Goal: Task Accomplishment & Management: Complete application form

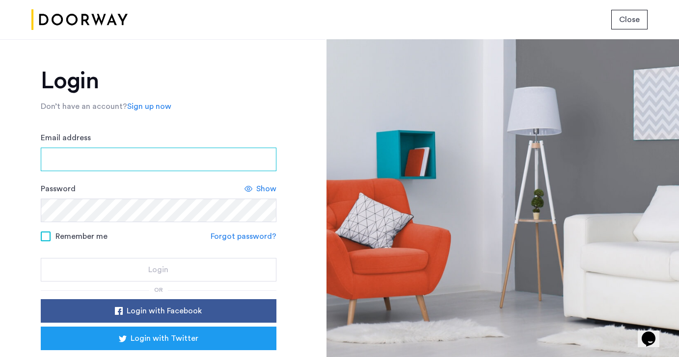
click at [168, 164] on input "Email address" at bounding box center [159, 160] width 236 height 24
type input "**********"
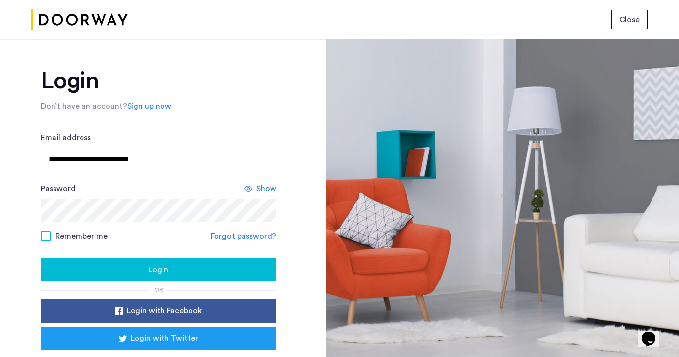
click at [257, 191] on span "Show" at bounding box center [266, 189] width 20 height 12
click at [177, 270] on div "Login" at bounding box center [159, 270] width 220 height 12
click at [109, 268] on div "Login" at bounding box center [159, 270] width 220 height 12
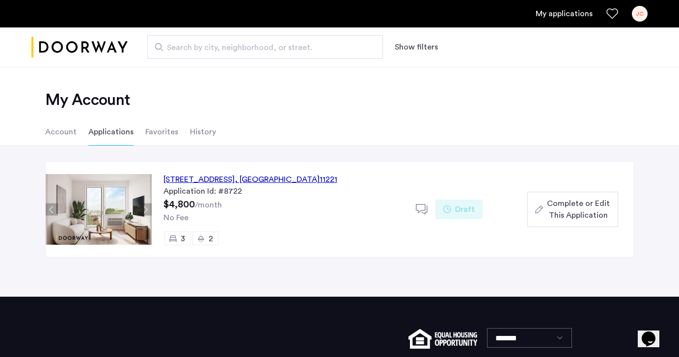
click at [576, 208] on span "Complete or Edit This Application" at bounding box center [578, 210] width 63 height 24
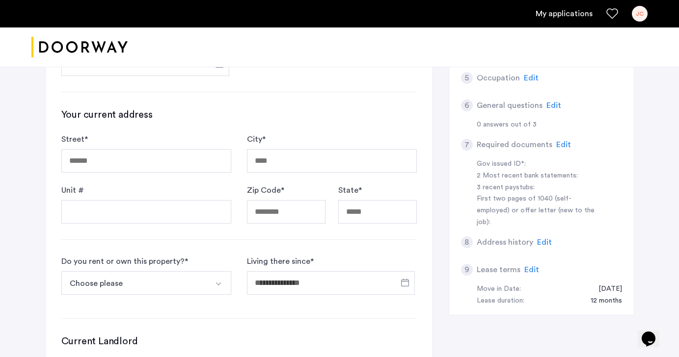
scroll to position [252, 0]
click at [559, 140] on span "Edit" at bounding box center [563, 144] width 15 height 8
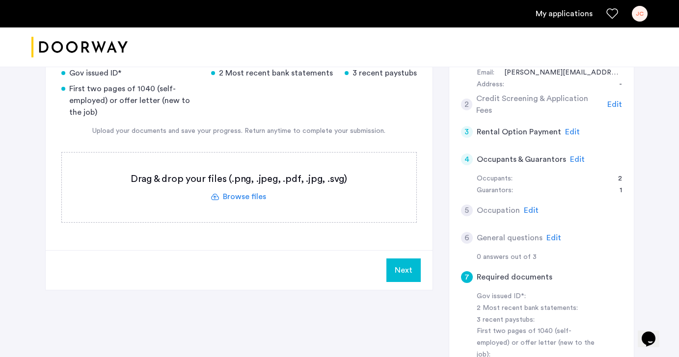
scroll to position [117, 0]
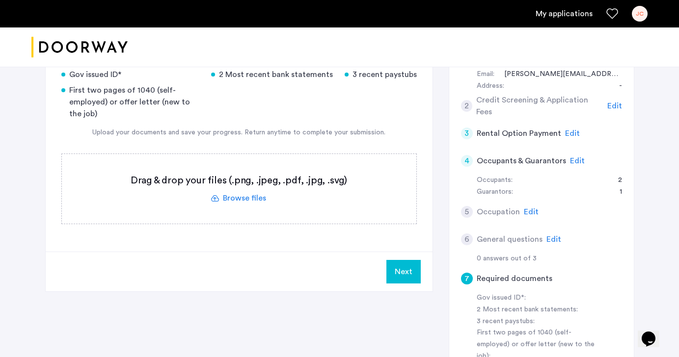
click at [229, 198] on label at bounding box center [239, 189] width 354 height 70
click at [0, 0] on input "file" at bounding box center [0, 0] width 0 height 0
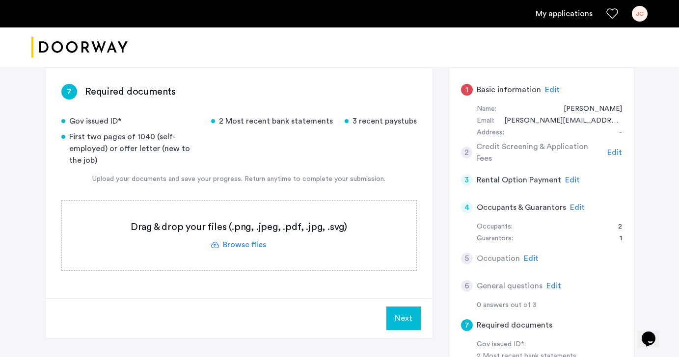
scroll to position [104, 0]
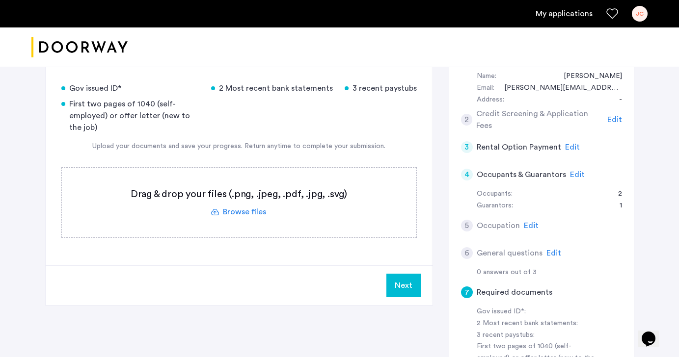
click at [222, 212] on label at bounding box center [239, 203] width 354 height 70
click at [0, 0] on input "file" at bounding box center [0, 0] width 0 height 0
click at [243, 214] on label at bounding box center [239, 203] width 354 height 70
click at [0, 0] on input "file" at bounding box center [0, 0] width 0 height 0
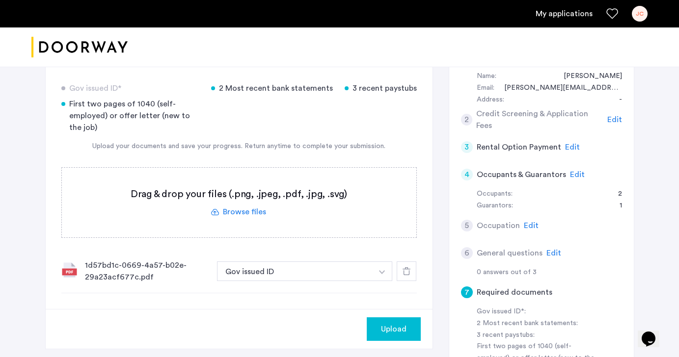
click at [128, 266] on div "1d57bd1c-0669-4a57-b02e-29a23acf677c.pdf" at bounding box center [147, 272] width 124 height 24
click at [404, 271] on icon at bounding box center [406, 271] width 8 height 8
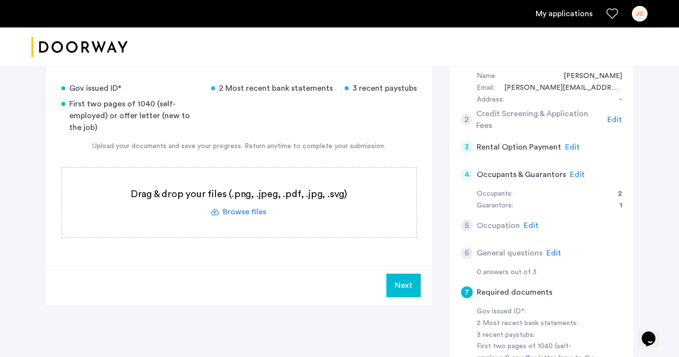
click at [228, 212] on label at bounding box center [239, 203] width 354 height 70
click at [0, 0] on input "file" at bounding box center [0, 0] width 0 height 0
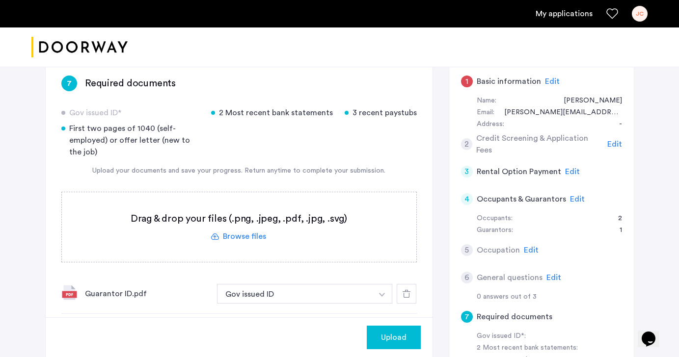
scroll to position [80, 0]
click at [228, 233] on label at bounding box center [239, 227] width 354 height 70
click at [0, 0] on input "file" at bounding box center [0, 0] width 0 height 0
click at [238, 238] on label at bounding box center [239, 227] width 354 height 70
click at [0, 0] on input "file" at bounding box center [0, 0] width 0 height 0
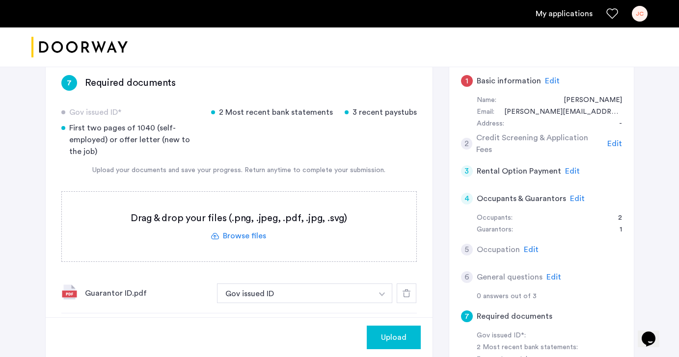
click at [230, 236] on label at bounding box center [239, 227] width 354 height 70
click at [0, 0] on input "file" at bounding box center [0, 0] width 0 height 0
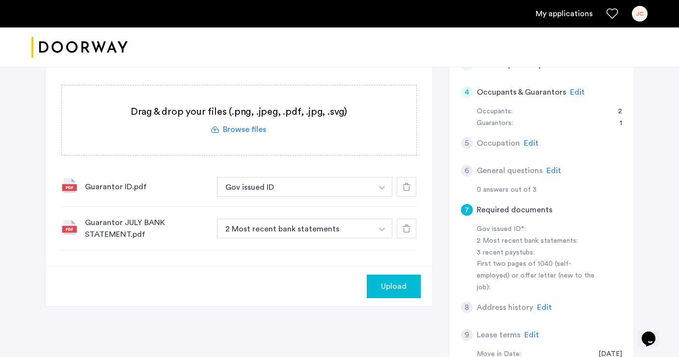
scroll to position [187, 0]
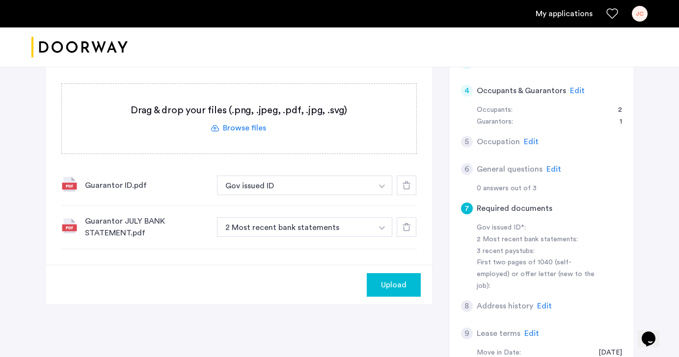
click at [226, 128] on label at bounding box center [239, 119] width 354 height 70
click at [0, 0] on input "file" at bounding box center [0, 0] width 0 height 0
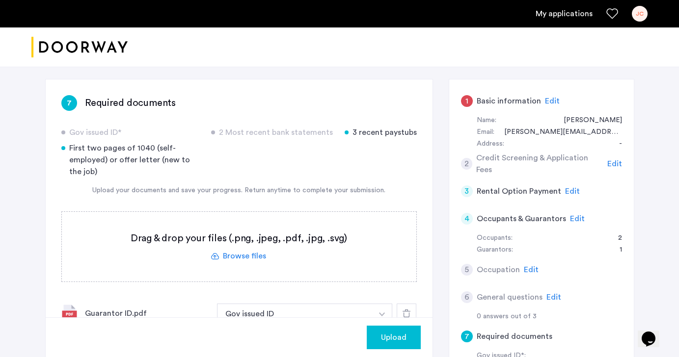
scroll to position [59, 0]
click at [226, 256] on label at bounding box center [239, 248] width 354 height 70
click at [0, 0] on input "file" at bounding box center [0, 0] width 0 height 0
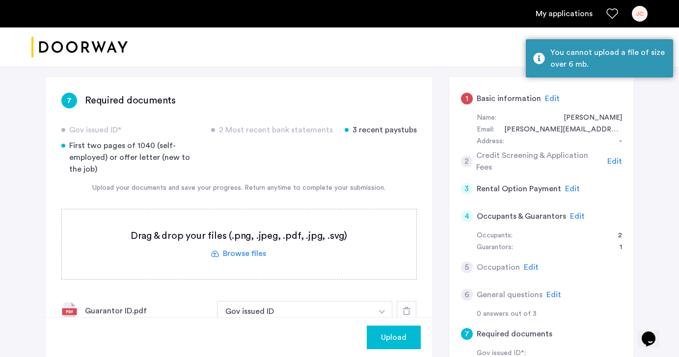
scroll to position [54, 0]
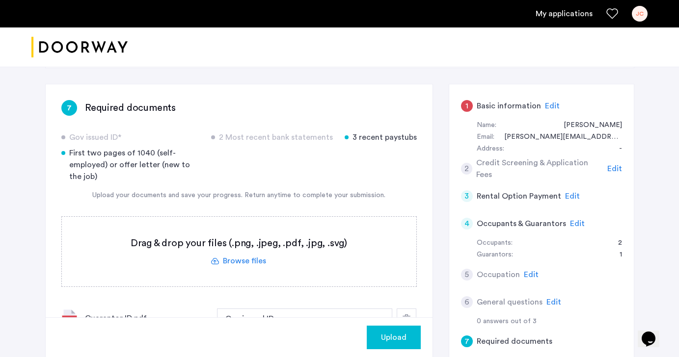
click at [228, 264] on label at bounding box center [239, 252] width 354 height 70
click at [0, 0] on input "file" at bounding box center [0, 0] width 0 height 0
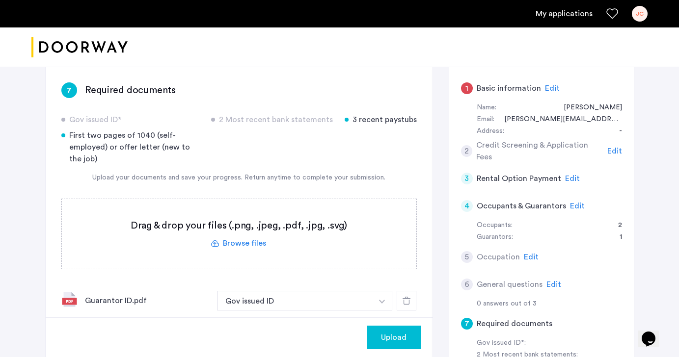
scroll to position [72, 0]
click at [166, 216] on label at bounding box center [239, 235] width 354 height 70
click at [0, 0] on input "file" at bounding box center [0, 0] width 0 height 0
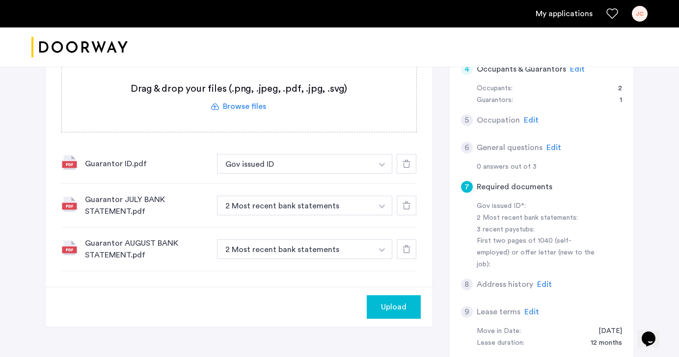
scroll to position [210, 0]
click at [390, 302] on span "Upload" at bounding box center [394, 306] width 26 height 12
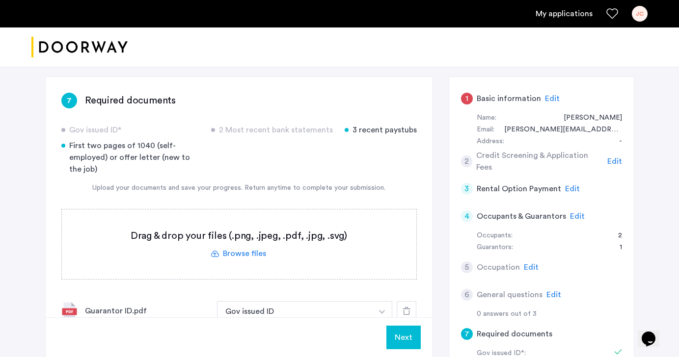
scroll to position [61, 0]
click at [525, 267] on span "Edit" at bounding box center [531, 269] width 15 height 8
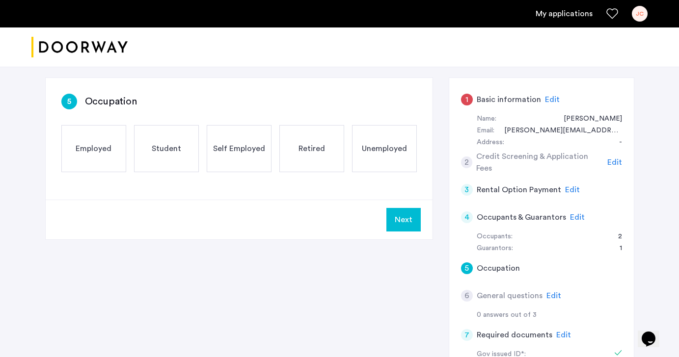
click at [330, 163] on div "Retired" at bounding box center [311, 148] width 65 height 47
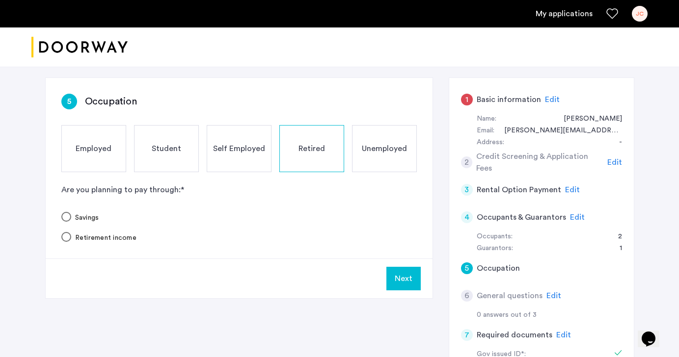
click at [401, 283] on button "Next" at bounding box center [403, 279] width 34 height 24
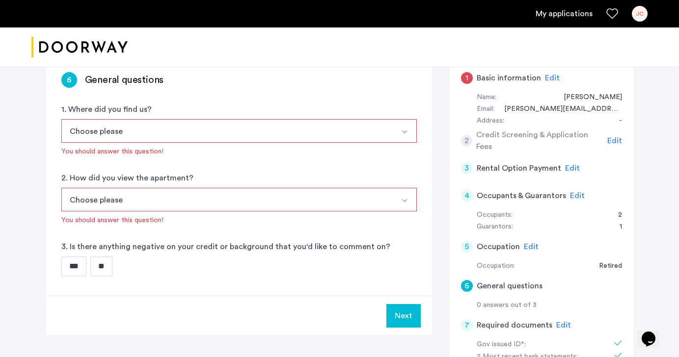
scroll to position [86, 0]
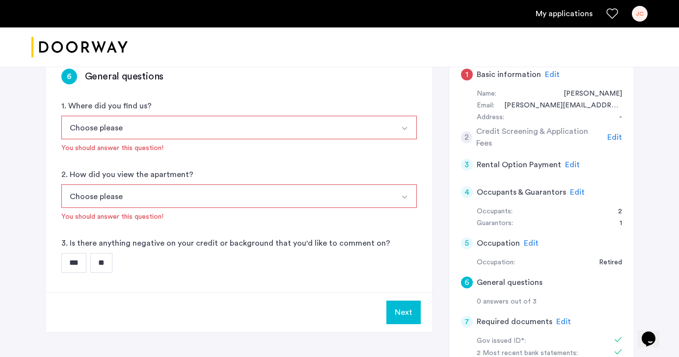
click at [146, 129] on button "Choose please" at bounding box center [227, 128] width 332 height 24
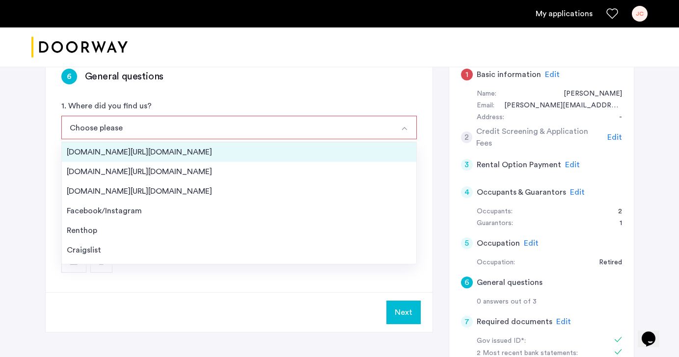
click at [138, 152] on div "[DOMAIN_NAME][URL][DOMAIN_NAME]" at bounding box center [239, 152] width 345 height 12
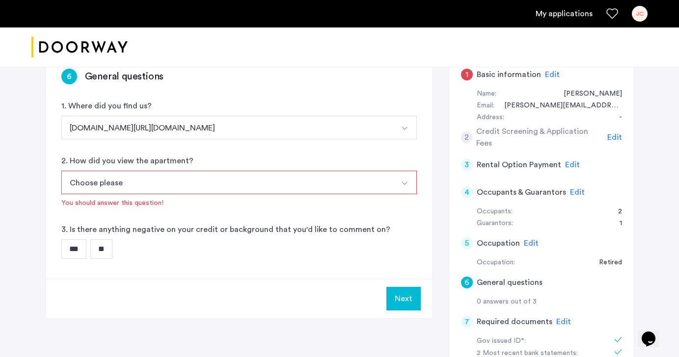
click at [132, 189] on button "Choose please" at bounding box center [227, 183] width 332 height 24
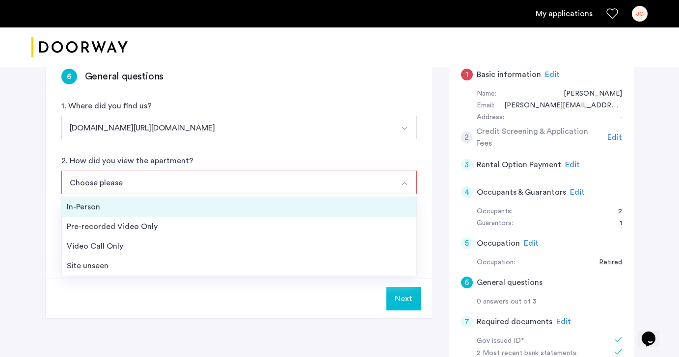
click at [92, 208] on div "In-Person" at bounding box center [239, 207] width 345 height 12
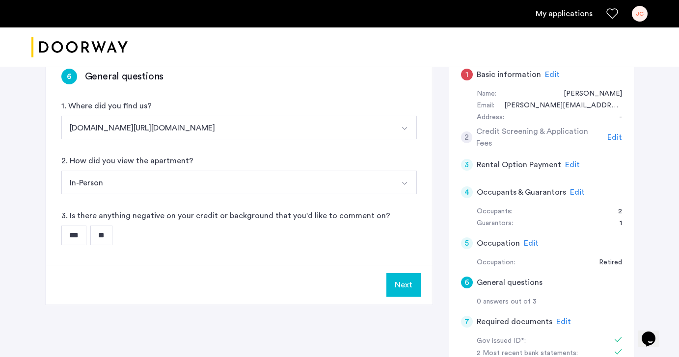
click at [114, 186] on button "In-Person" at bounding box center [227, 183] width 332 height 24
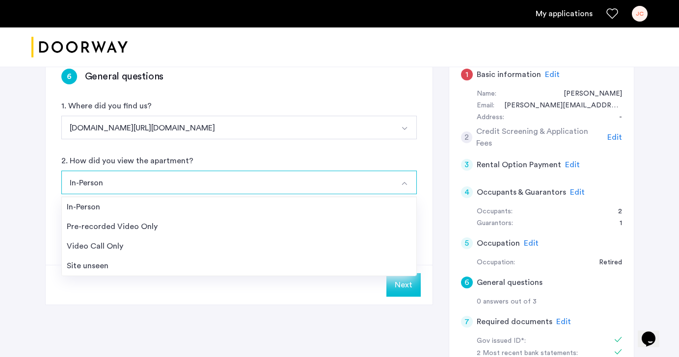
click at [114, 186] on button "In-Person" at bounding box center [227, 183] width 332 height 24
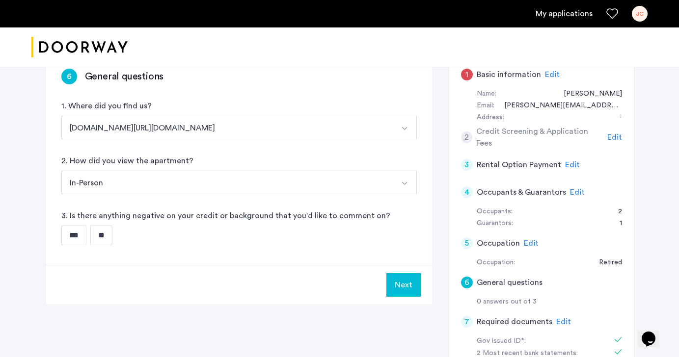
click at [101, 237] on input "**" at bounding box center [101, 236] width 22 height 20
click at [408, 287] on button "Next" at bounding box center [403, 285] width 34 height 24
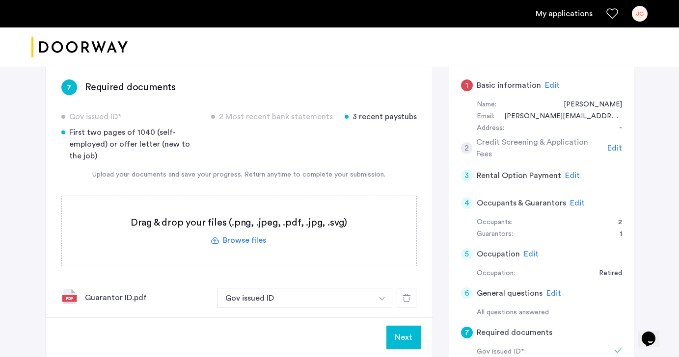
scroll to position [79, 0]
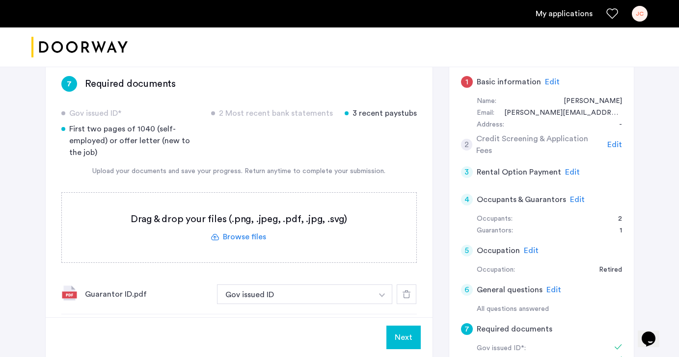
click at [239, 237] on label at bounding box center [239, 228] width 354 height 70
click at [0, 0] on input "file" at bounding box center [0, 0] width 0 height 0
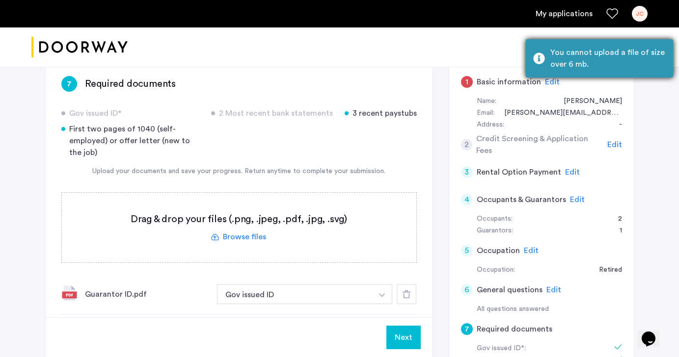
click at [565, 60] on div "You cannot upload a file of size over 6 mb." at bounding box center [607, 59] width 115 height 24
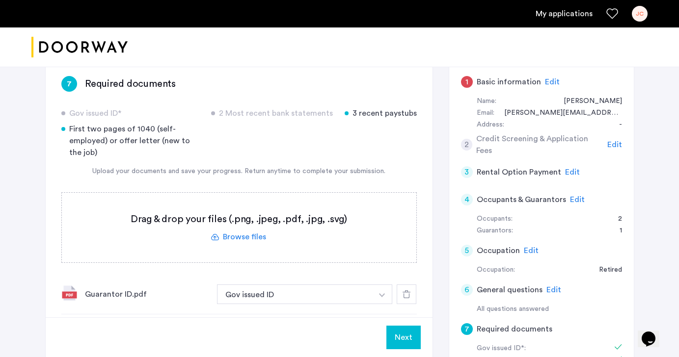
click at [248, 239] on label at bounding box center [239, 228] width 354 height 70
click at [0, 0] on input "file" at bounding box center [0, 0] width 0 height 0
click at [252, 235] on label at bounding box center [239, 228] width 354 height 70
click at [0, 0] on input "file" at bounding box center [0, 0] width 0 height 0
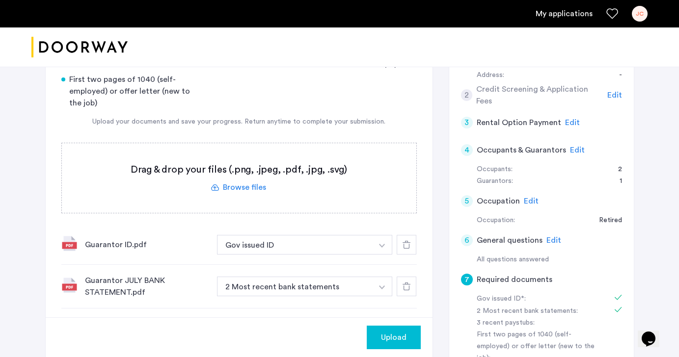
scroll to position [52, 0]
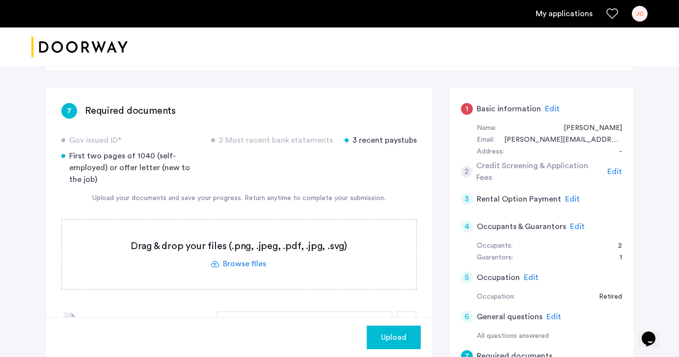
click at [226, 265] on label at bounding box center [239, 255] width 354 height 70
click at [0, 0] on input "file" at bounding box center [0, 0] width 0 height 0
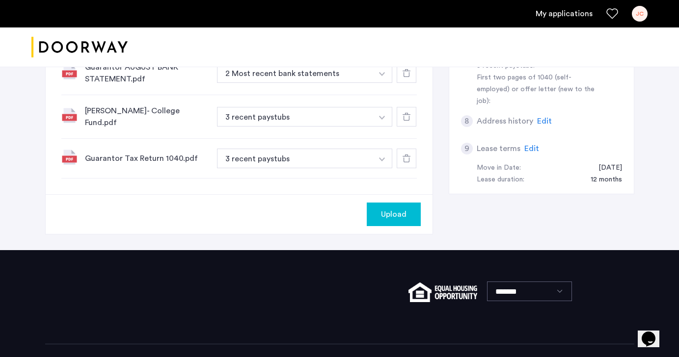
scroll to position [382, 0]
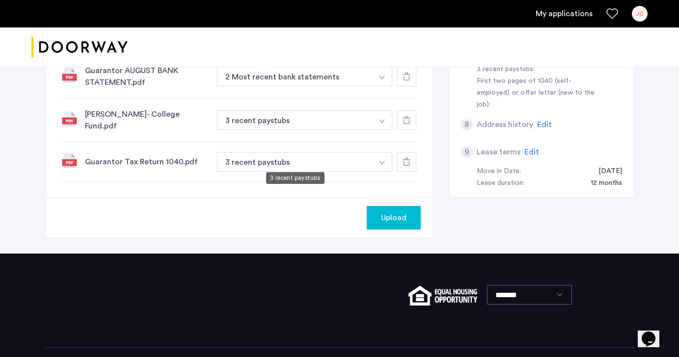
click at [254, 153] on button "3 recent paystubs" at bounding box center [295, 162] width 156 height 20
click at [375, 158] on button "button" at bounding box center [382, 162] width 20 height 20
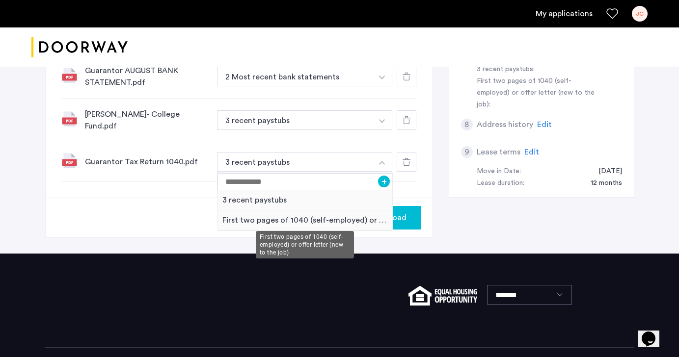
click at [241, 217] on div "First two pages of 1040 (self-employed) or offer letter (new to the job)" at bounding box center [304, 221] width 175 height 20
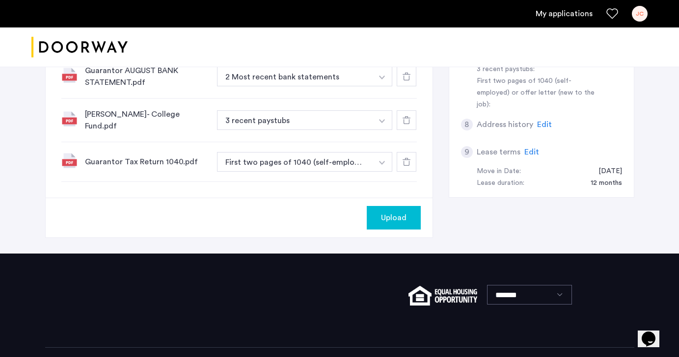
click at [383, 161] on img "button" at bounding box center [382, 163] width 6 height 4
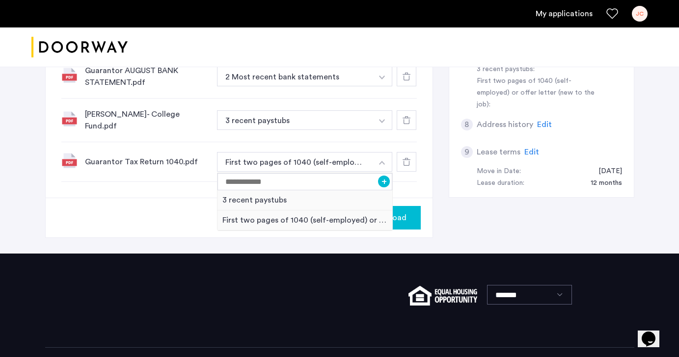
click at [125, 199] on div "Upload" at bounding box center [239, 218] width 387 height 40
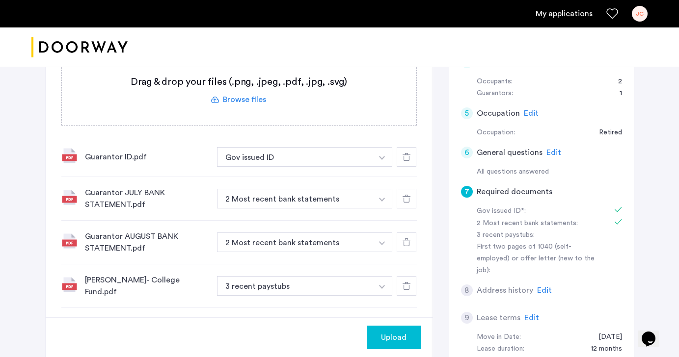
scroll to position [177, 0]
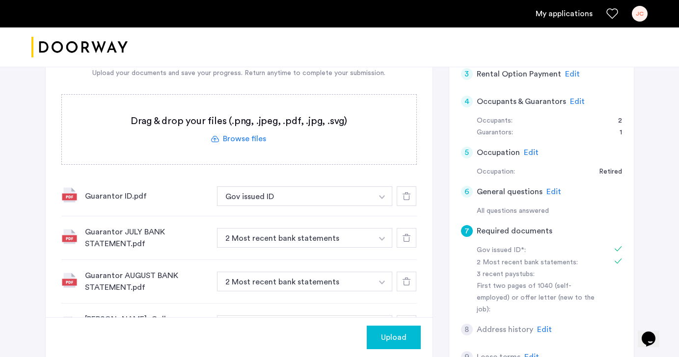
click at [234, 139] on label at bounding box center [239, 130] width 354 height 70
click at [0, 0] on input "file" at bounding box center [0, 0] width 0 height 0
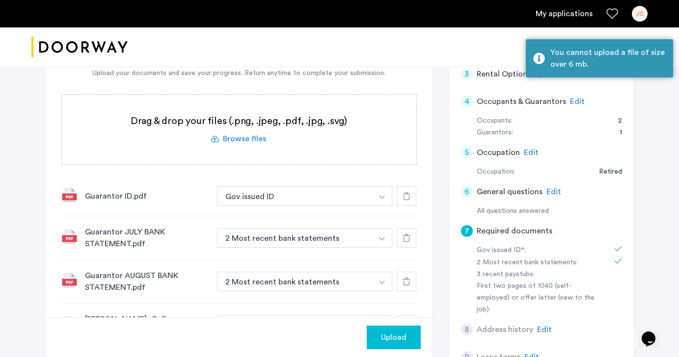
click at [331, 139] on label at bounding box center [239, 130] width 354 height 70
click at [0, 0] on input "file" at bounding box center [0, 0] width 0 height 0
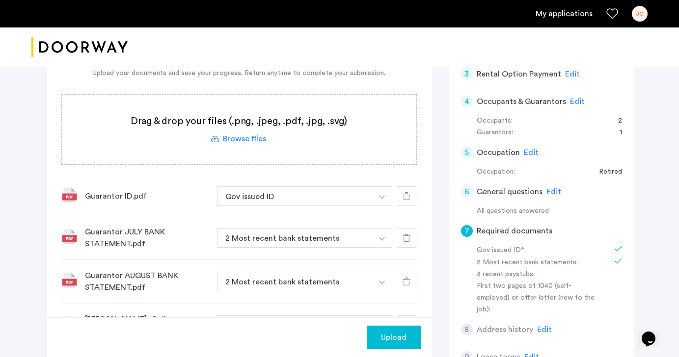
click at [122, 151] on label at bounding box center [239, 130] width 354 height 70
click at [0, 0] on input "file" at bounding box center [0, 0] width 0 height 0
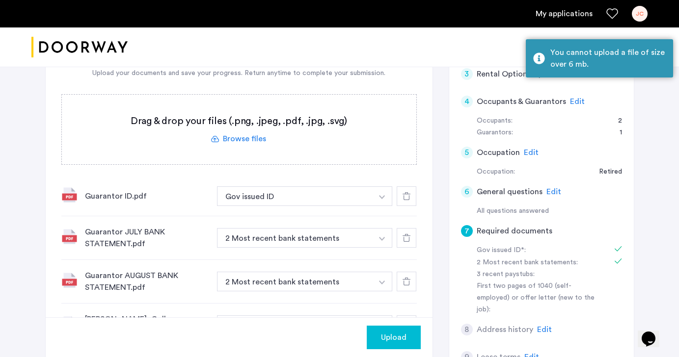
click at [329, 110] on label at bounding box center [239, 130] width 354 height 70
click at [0, 0] on input "file" at bounding box center [0, 0] width 0 height 0
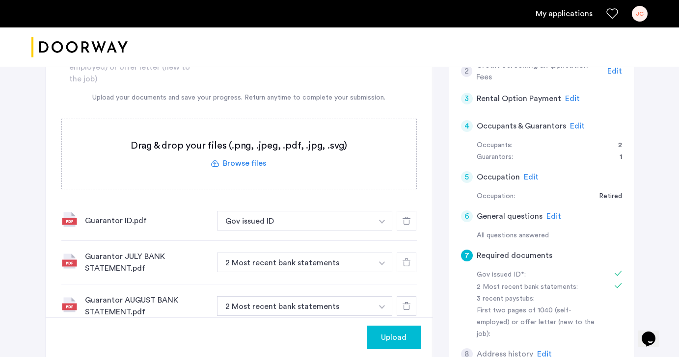
scroll to position [154, 0]
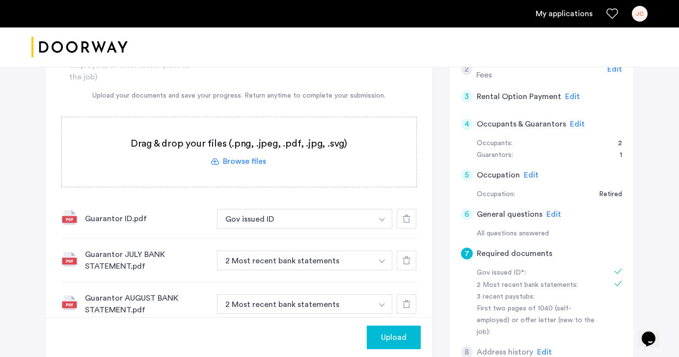
click at [234, 163] on label at bounding box center [239, 152] width 354 height 70
click at [0, 0] on input "file" at bounding box center [0, 0] width 0 height 0
click at [401, 337] on span "Upload" at bounding box center [394, 338] width 26 height 12
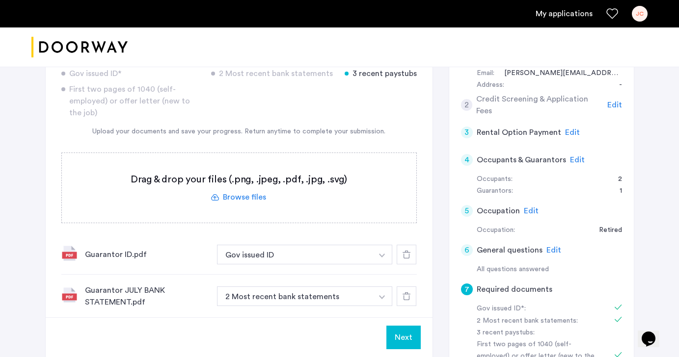
scroll to position [165, 0]
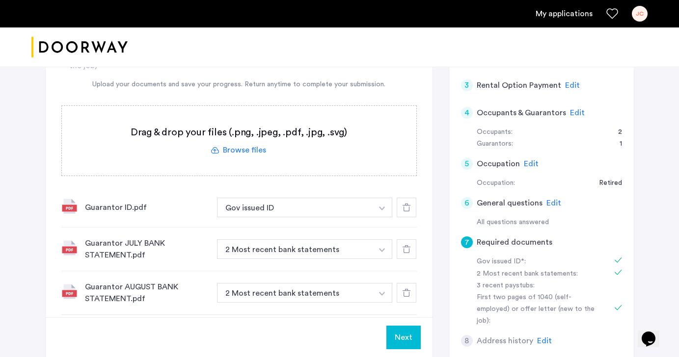
click at [405, 344] on button "Next" at bounding box center [403, 338] width 34 height 24
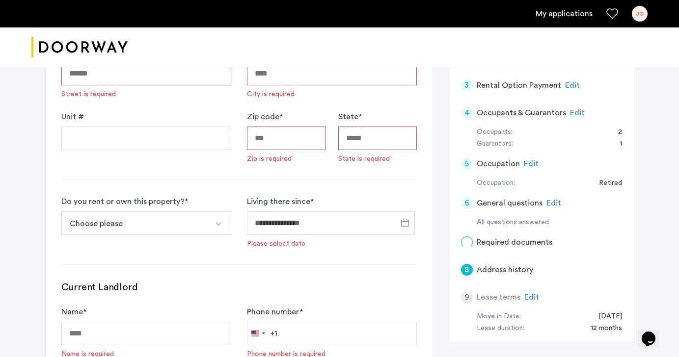
scroll to position [0, 0]
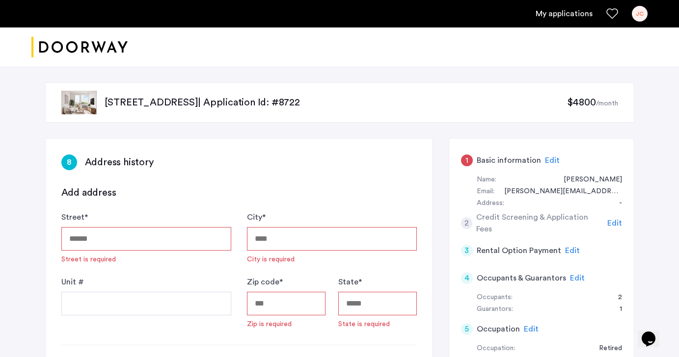
click at [150, 237] on input "Street *" at bounding box center [146, 239] width 170 height 24
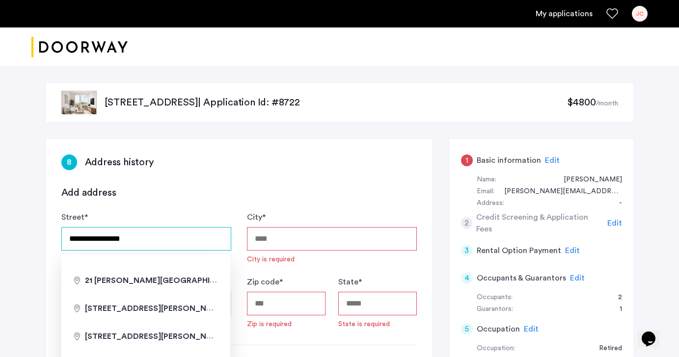
type input "**********"
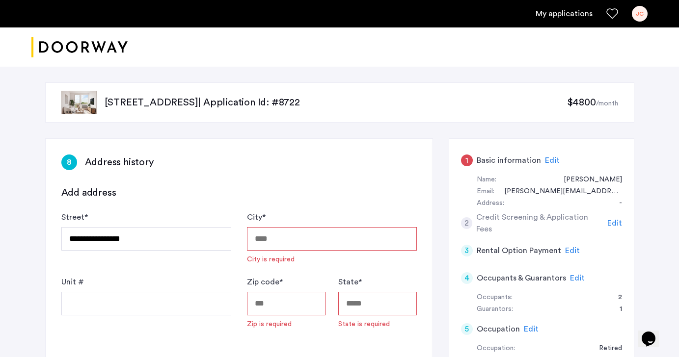
click at [272, 240] on input "City *" at bounding box center [332, 239] width 170 height 24
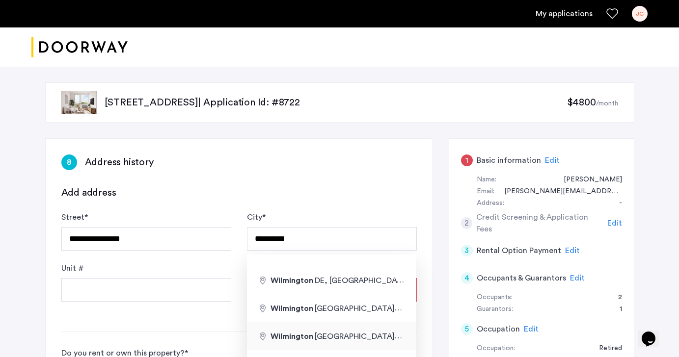
type input "**********"
type input "**"
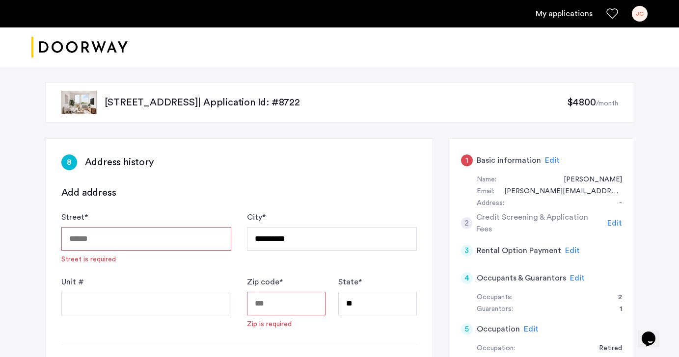
click at [262, 301] on input "Zip code *" at bounding box center [286, 304] width 79 height 24
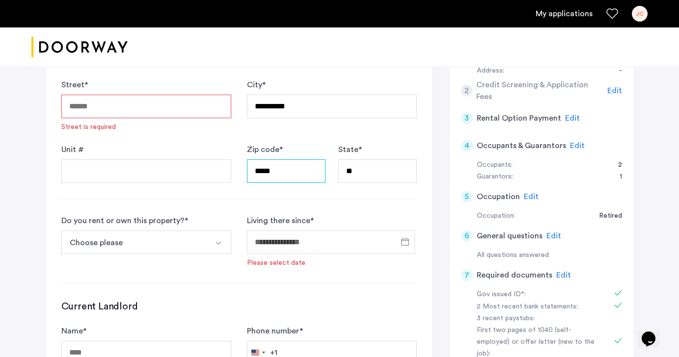
scroll to position [134, 0]
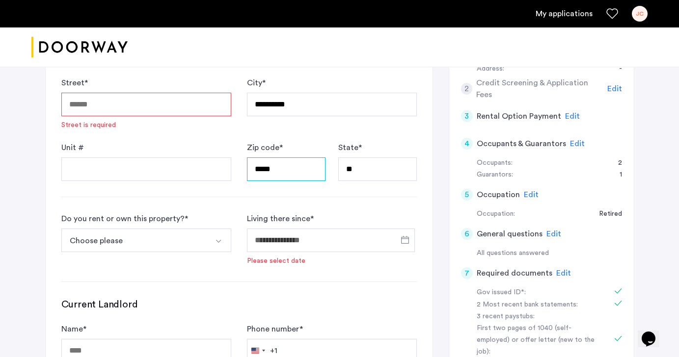
type input "*****"
click at [164, 268] on form "**********" at bounding box center [238, 248] width 355 height 392
click at [140, 234] on button "Choose please" at bounding box center [134, 241] width 147 height 24
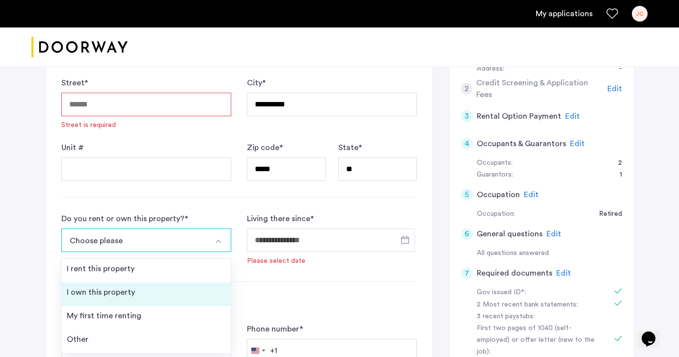
click at [105, 294] on div "I own this property" at bounding box center [101, 293] width 68 height 12
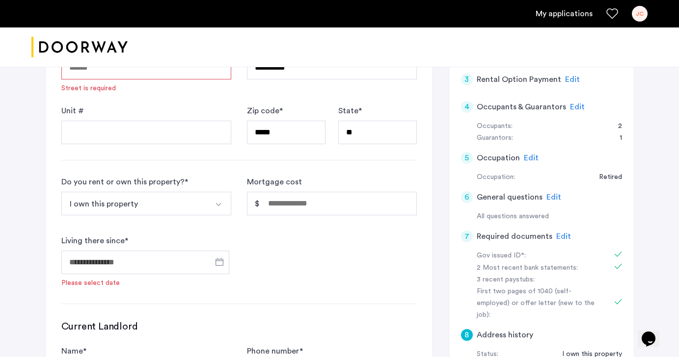
scroll to position [161, 0]
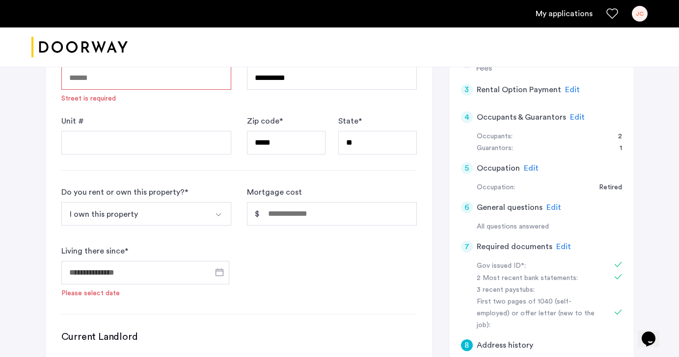
click at [292, 289] on div "Do you rent or own this property? * I own this property I rent this property I …" at bounding box center [238, 243] width 355 height 112
click at [120, 268] on input "Living there since *" at bounding box center [145, 273] width 168 height 24
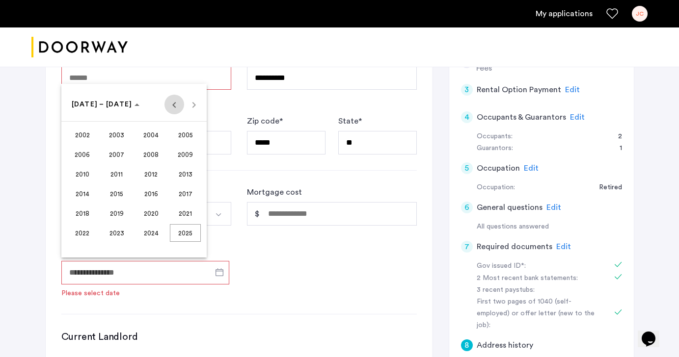
click at [172, 106] on span "Previous 24 years" at bounding box center [174, 105] width 20 height 20
click at [147, 232] on span "2000" at bounding box center [150, 233] width 31 height 18
click at [296, 306] on div at bounding box center [339, 178] width 679 height 357
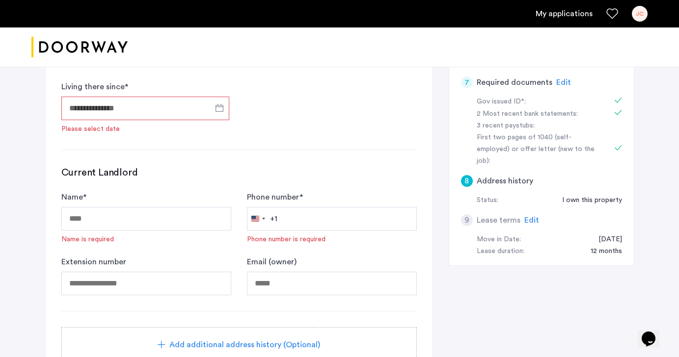
scroll to position [327, 0]
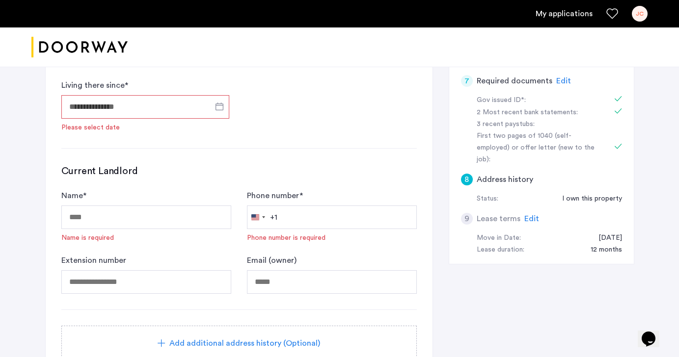
click at [531, 215] on span "Edit" at bounding box center [531, 219] width 15 height 8
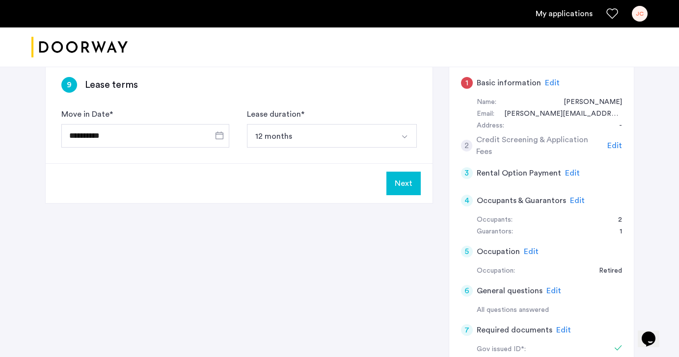
scroll to position [56, 0]
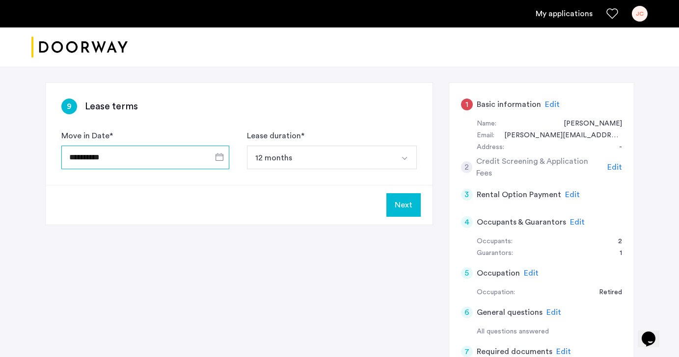
click at [187, 158] on input "**********" at bounding box center [145, 158] width 168 height 24
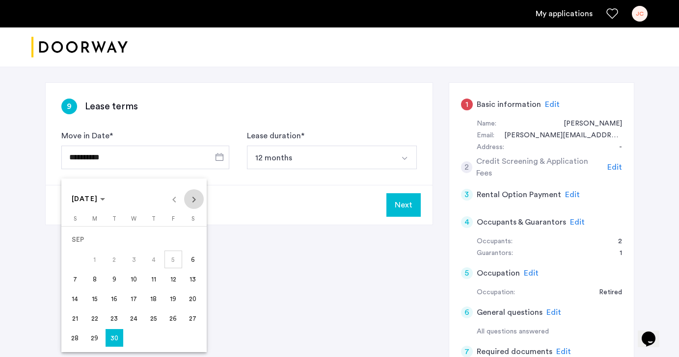
click at [192, 201] on span "Next month" at bounding box center [194, 199] width 20 height 20
click at [133, 239] on span "1" at bounding box center [134, 240] width 18 height 18
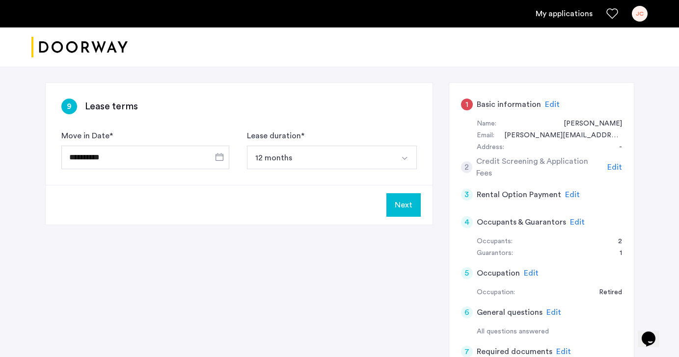
type input "**********"
click at [394, 206] on button "Next" at bounding box center [403, 205] width 34 height 24
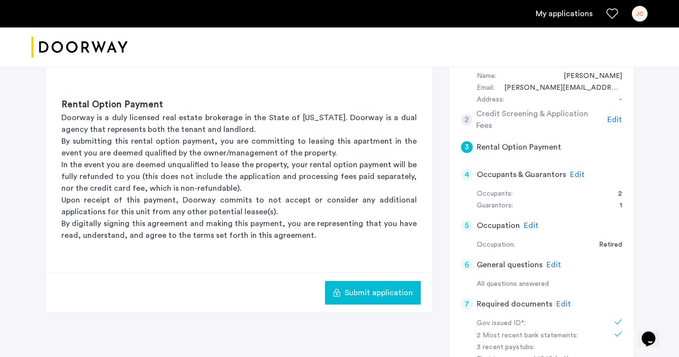
scroll to position [106, 0]
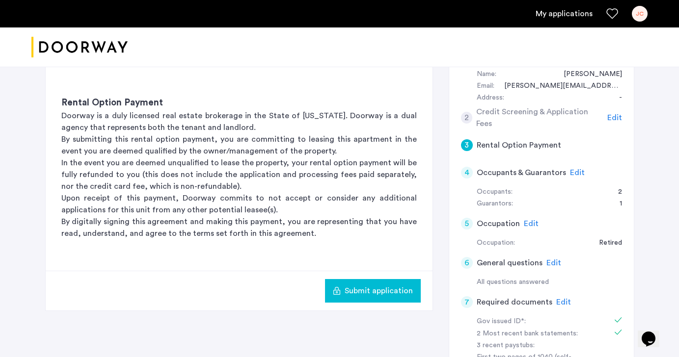
click at [612, 119] on span "Edit" at bounding box center [614, 118] width 15 height 8
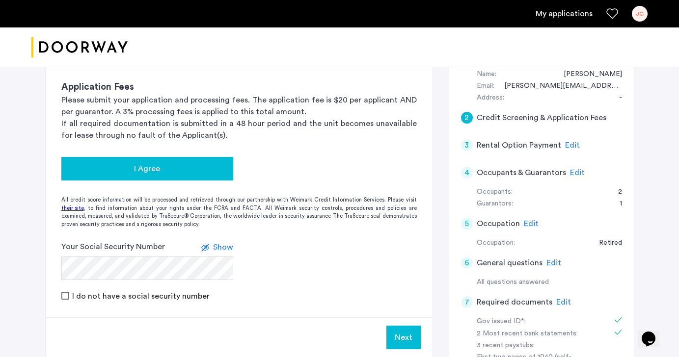
click at [171, 171] on div "I Agree" at bounding box center [147, 169] width 156 height 12
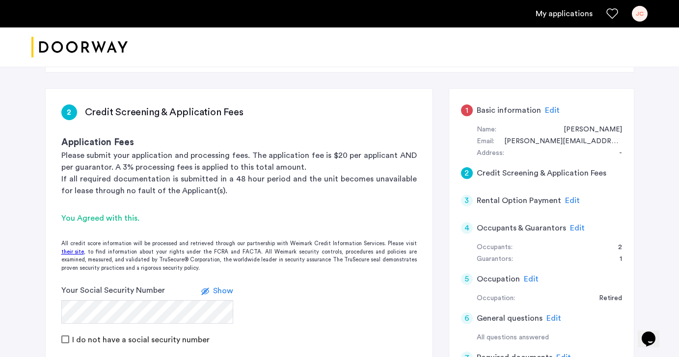
scroll to position [51, 0]
click at [545, 112] on span "Edit" at bounding box center [552, 110] width 15 height 8
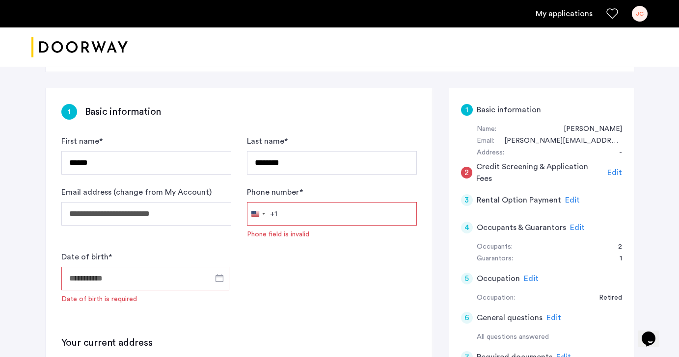
click at [309, 214] on input "Phone number *" at bounding box center [332, 214] width 170 height 24
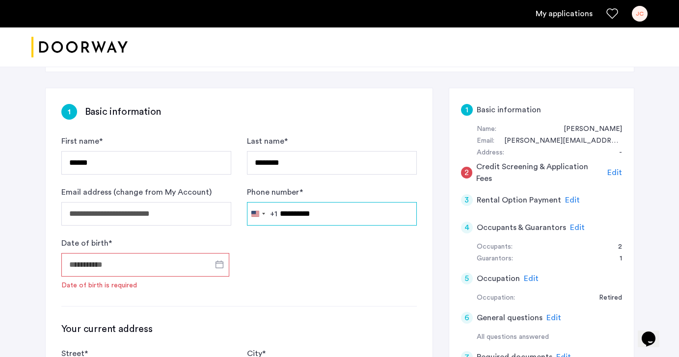
type input "**********"
click at [98, 269] on input "Date of birth *" at bounding box center [145, 265] width 168 height 24
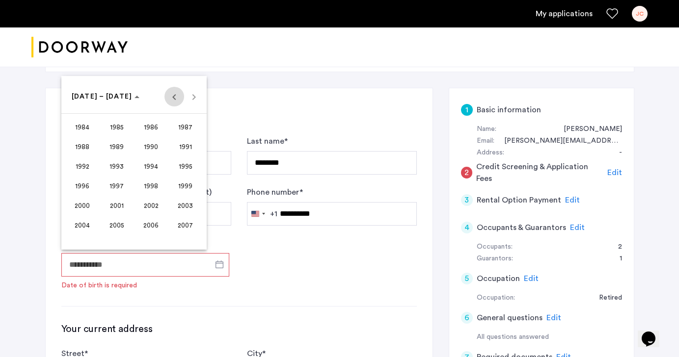
click at [175, 101] on span "Previous 24 years" at bounding box center [174, 97] width 20 height 20
click at [186, 223] on span "1959" at bounding box center [185, 225] width 31 height 18
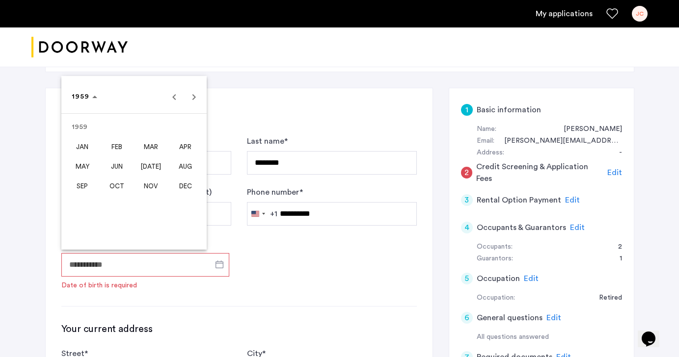
click at [122, 187] on span "OCT" at bounding box center [116, 186] width 31 height 18
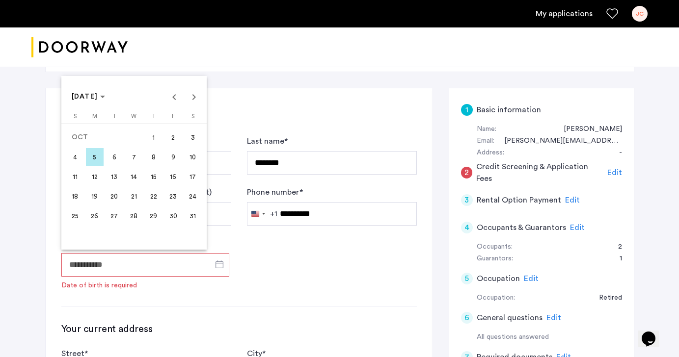
click at [114, 198] on span "20" at bounding box center [115, 196] width 18 height 18
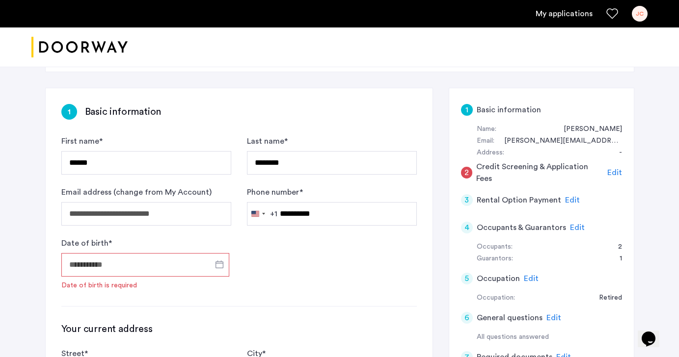
type input "**********"
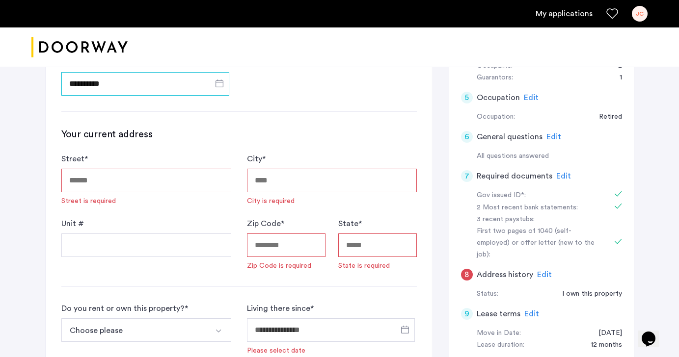
scroll to position [234, 0]
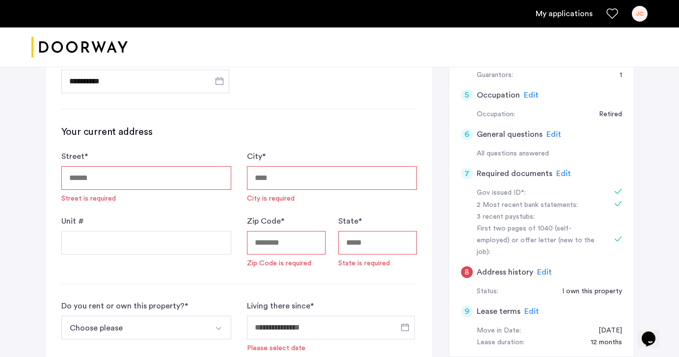
click at [108, 175] on input "Street *" at bounding box center [146, 178] width 170 height 24
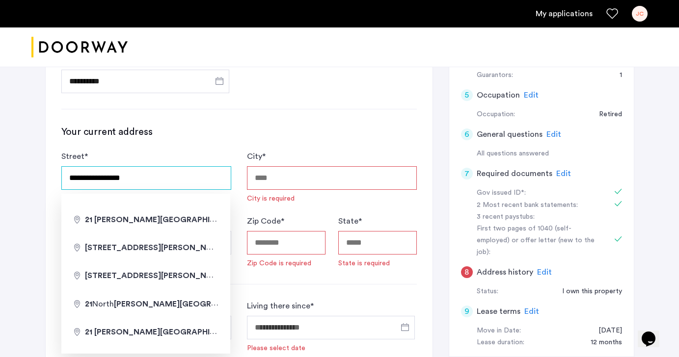
type input "**********"
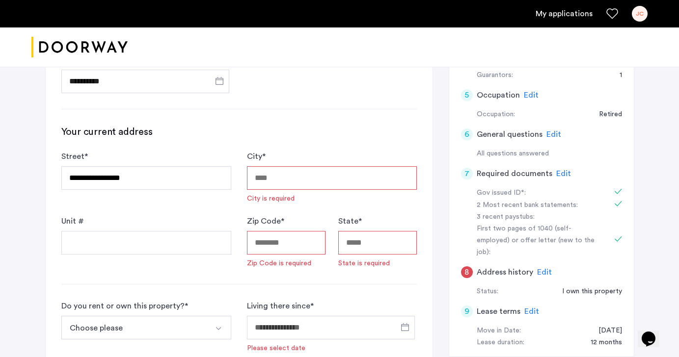
click at [271, 180] on input "City *" at bounding box center [332, 178] width 170 height 24
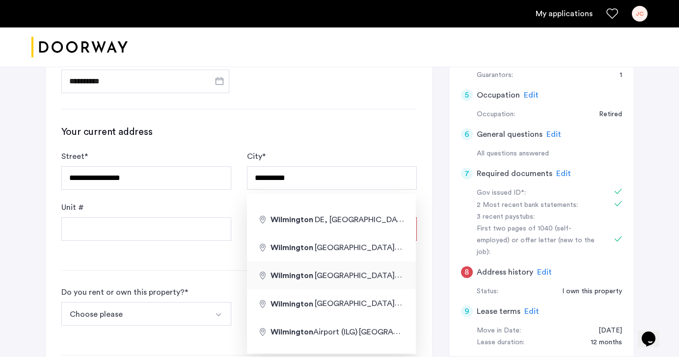
type input "**********"
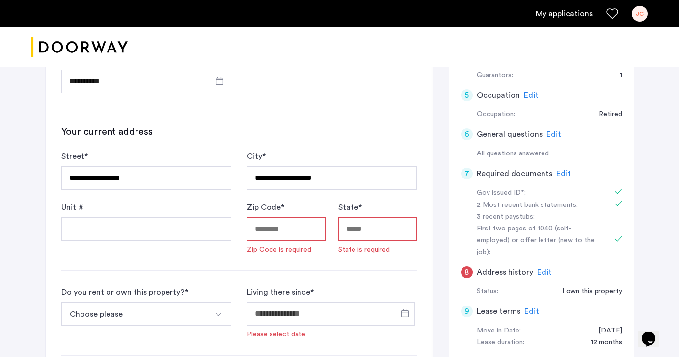
type input "**********"
type input "**"
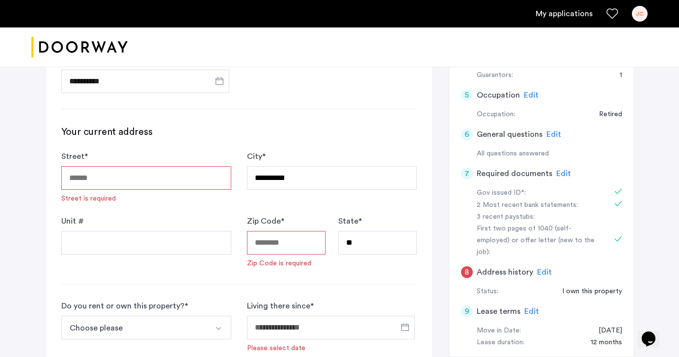
click at [265, 247] on input "Zip Code *" at bounding box center [286, 243] width 79 height 24
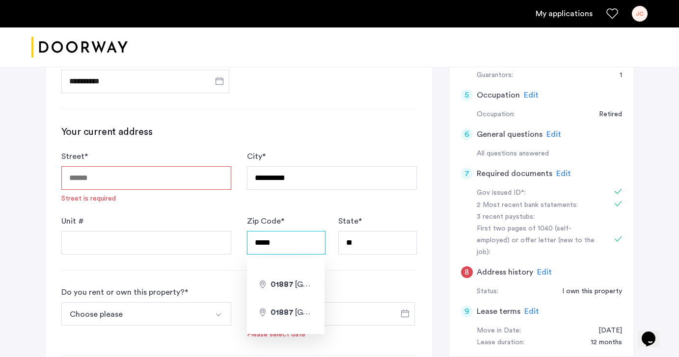
type input "*****"
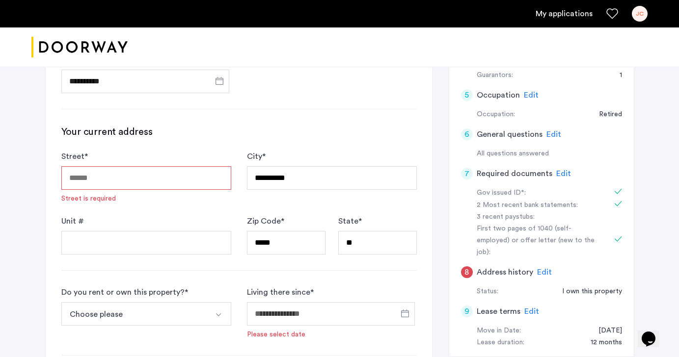
click at [360, 282] on div "**********" at bounding box center [239, 219] width 387 height 628
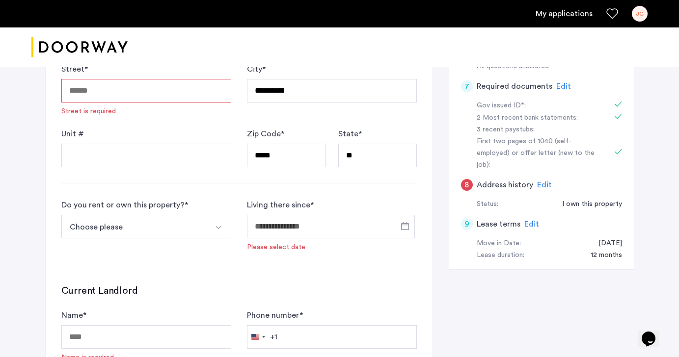
scroll to position [201, 0]
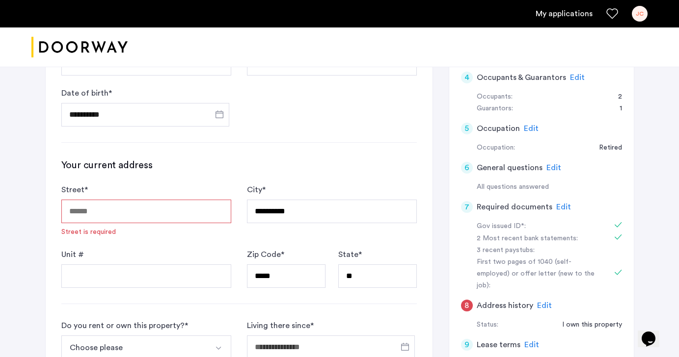
click at [199, 212] on input "Street *" at bounding box center [146, 212] width 170 height 24
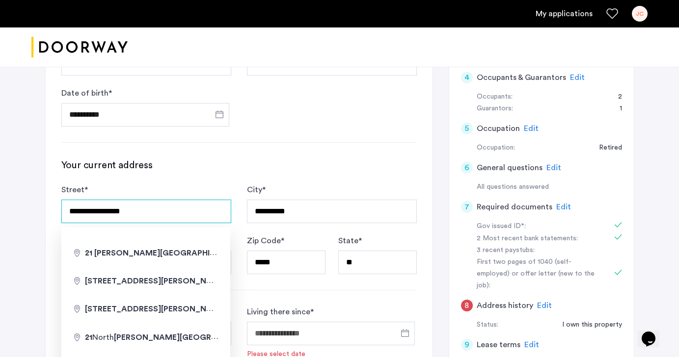
click at [84, 214] on input "**********" at bounding box center [146, 212] width 170 height 24
type input "**********"
click at [249, 169] on h3 "Your current address" at bounding box center [238, 166] width 355 height 14
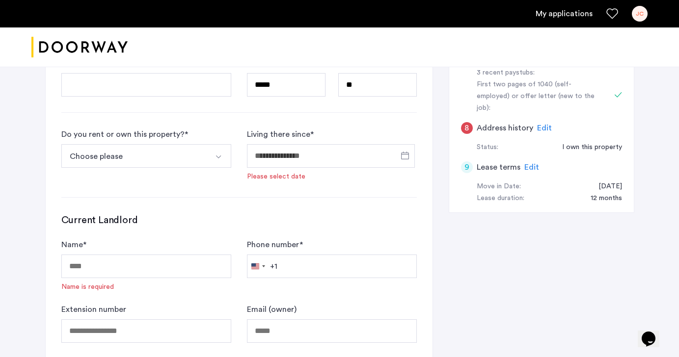
scroll to position [392, 0]
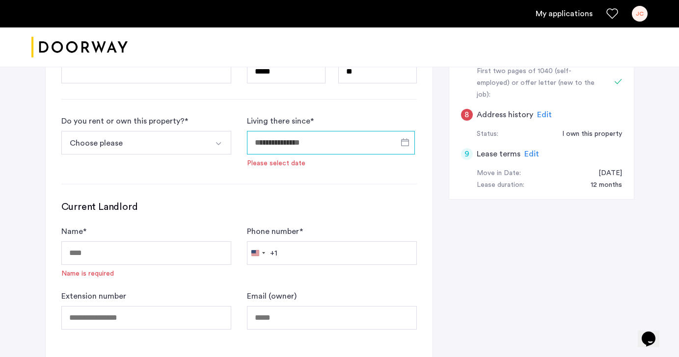
click at [274, 146] on input "Living there since *" at bounding box center [331, 143] width 168 height 24
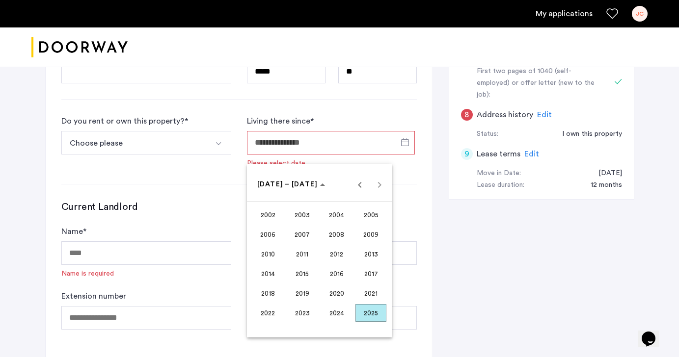
click at [195, 142] on div at bounding box center [339, 178] width 679 height 357
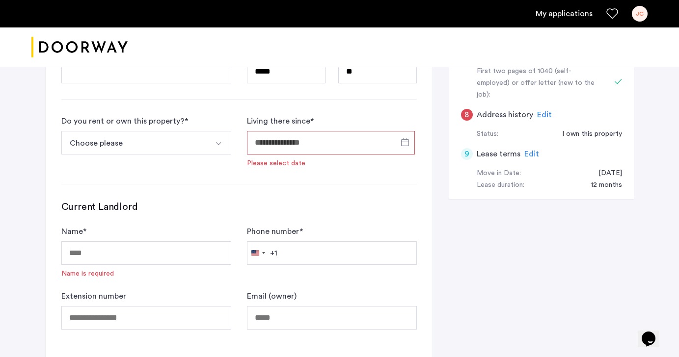
click at [208, 143] on button "Select option" at bounding box center [220, 143] width 24 height 24
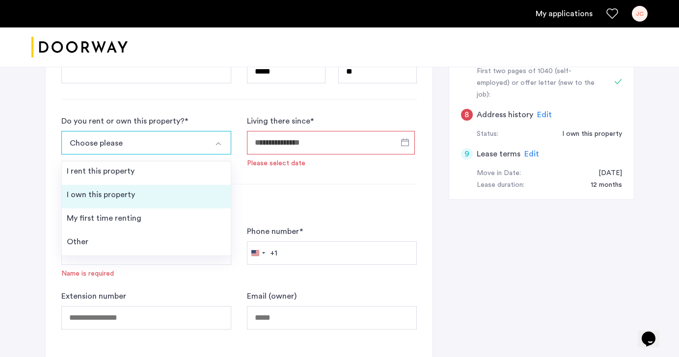
click at [123, 196] on div "I own this property" at bounding box center [101, 195] width 68 height 12
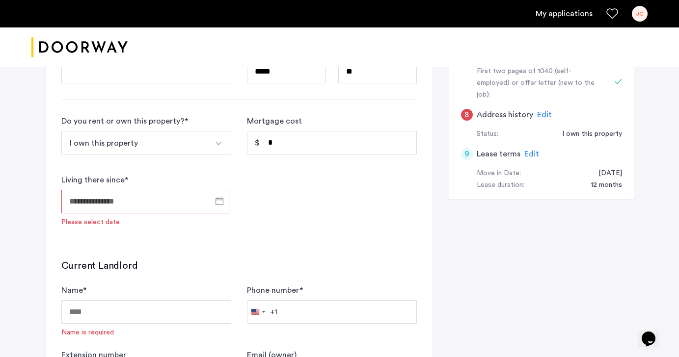
click at [171, 196] on input "Living there since *" at bounding box center [145, 202] width 168 height 24
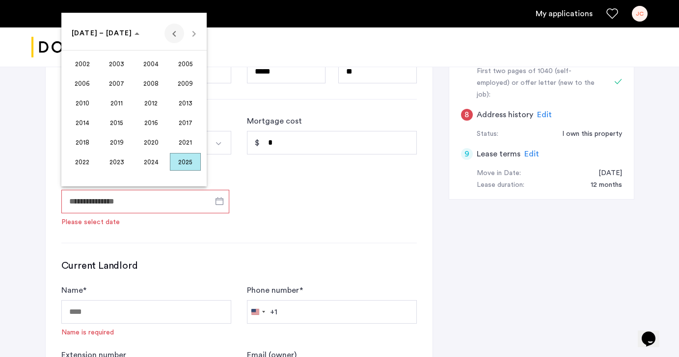
click at [174, 38] on span "Previous 24 years" at bounding box center [174, 34] width 20 height 20
click at [155, 159] on span "2000" at bounding box center [150, 162] width 31 height 18
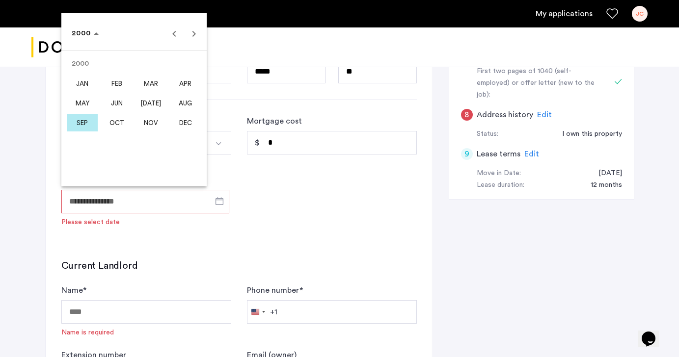
click at [177, 104] on span "AUG" at bounding box center [185, 103] width 31 height 18
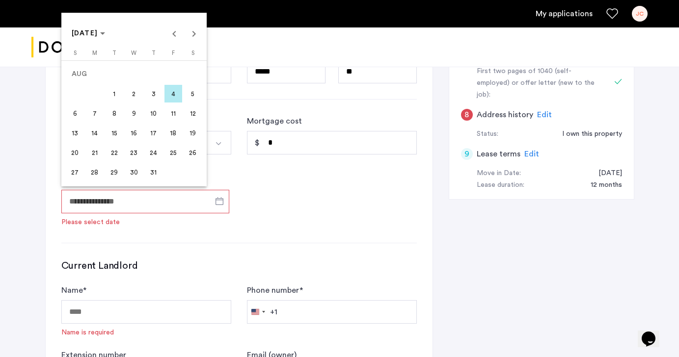
click at [118, 96] on span "1" at bounding box center [115, 94] width 18 height 18
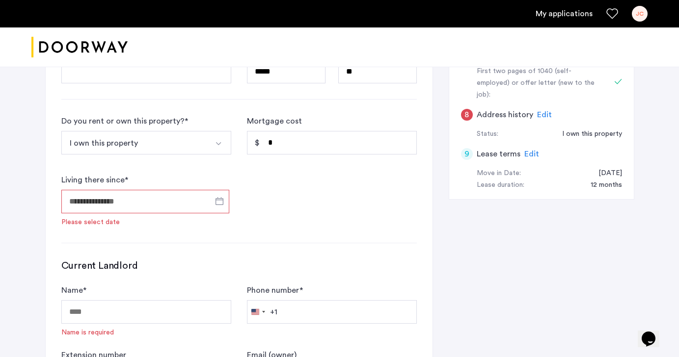
type input "**********"
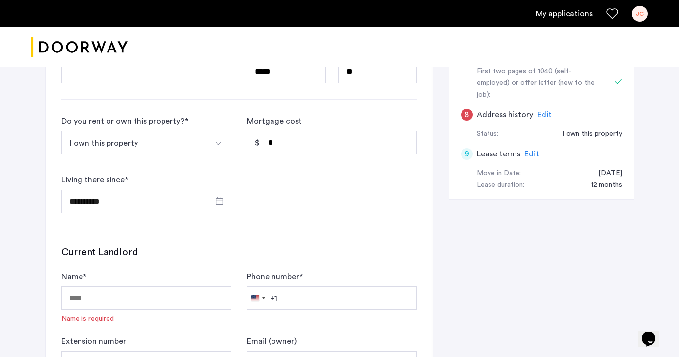
click at [273, 186] on form "**********" at bounding box center [238, 164] width 355 height 98
click at [283, 139] on input "*" at bounding box center [332, 143] width 170 height 24
type input "****"
click at [272, 210] on form "**********" at bounding box center [238, 164] width 355 height 98
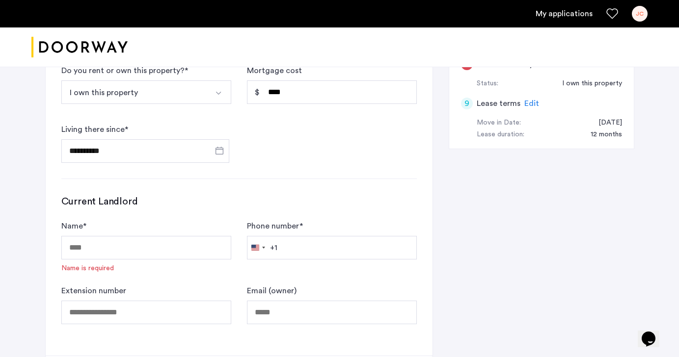
scroll to position [509, 0]
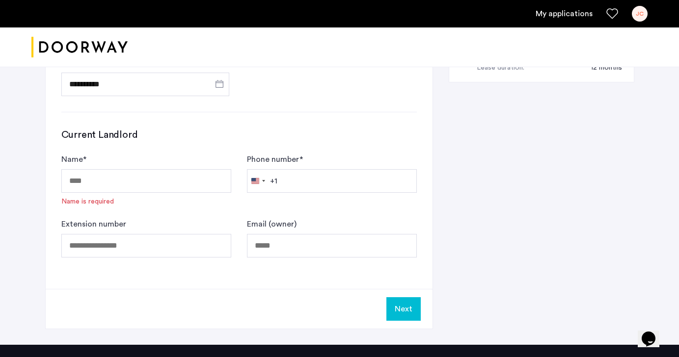
click at [180, 294] on div "Next" at bounding box center [239, 309] width 387 height 40
click at [103, 186] on input "Name *" at bounding box center [146, 181] width 170 height 24
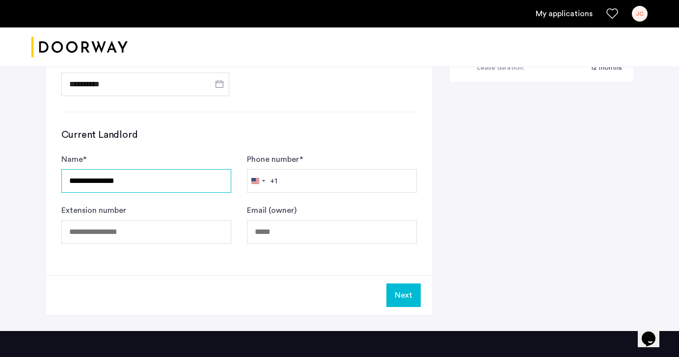
type input "**********"
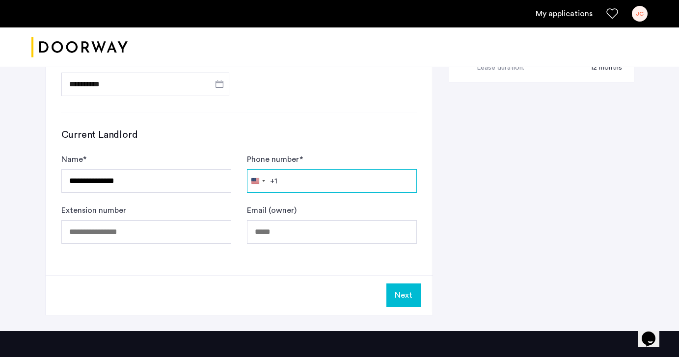
click at [293, 184] on input "Phone number *" at bounding box center [332, 181] width 170 height 24
type input "**********"
click at [396, 295] on button "Next" at bounding box center [403, 296] width 34 height 24
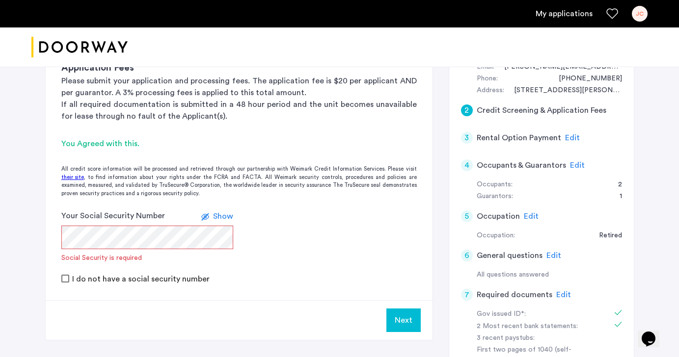
scroll to position [124, 0]
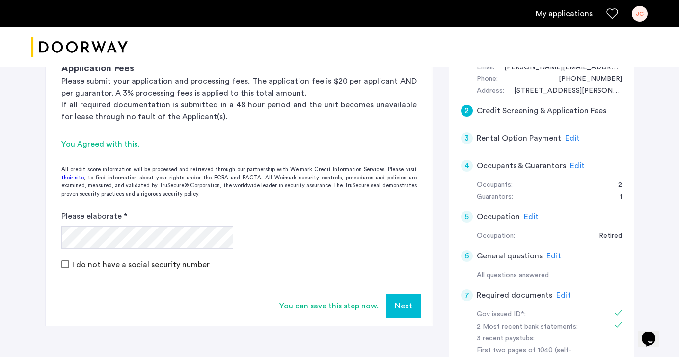
click at [142, 285] on app-credit-screening "2 Credit Screening & Application Fees Application Fees Please submit your appli…" at bounding box center [239, 170] width 387 height 311
click at [410, 313] on button "Next" at bounding box center [403, 306] width 34 height 24
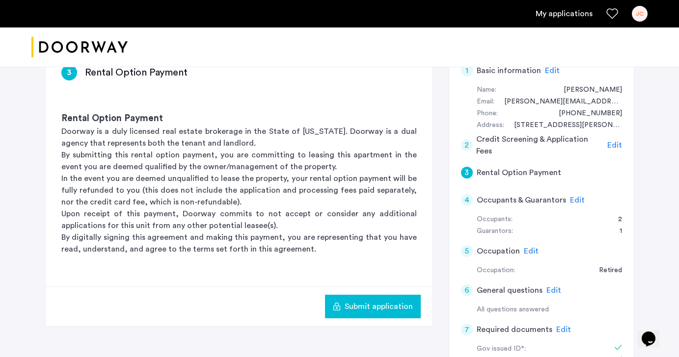
scroll to position [101, 0]
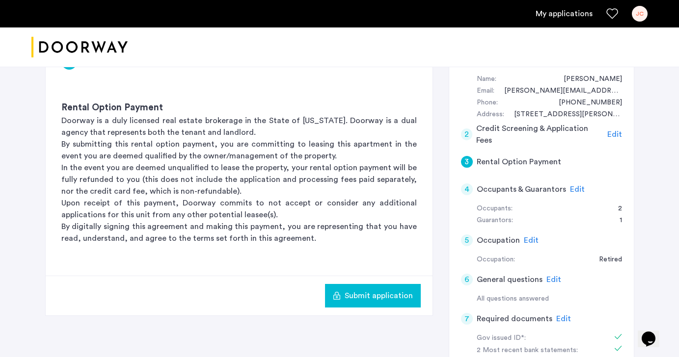
click at [345, 298] on div "Submit application" at bounding box center [373, 296] width 80 height 12
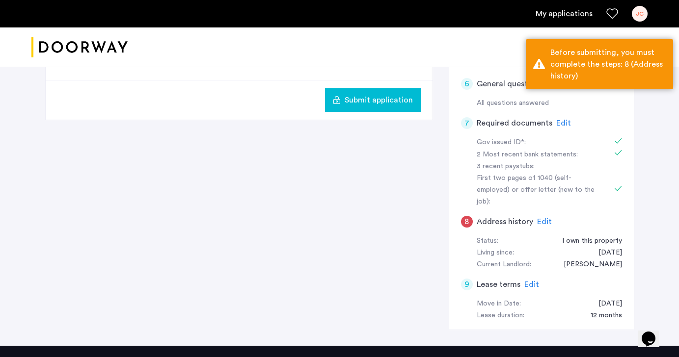
scroll to position [300, 0]
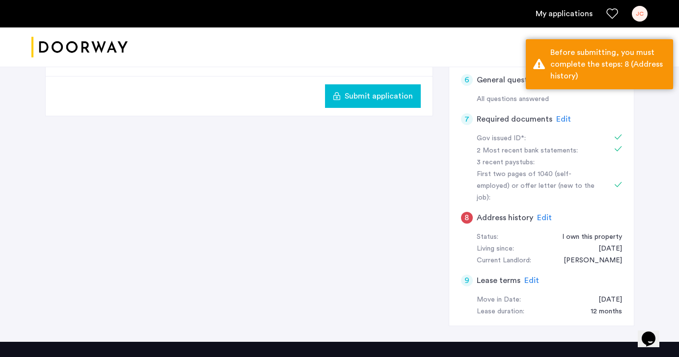
click at [542, 214] on span "Edit" at bounding box center [544, 218] width 15 height 8
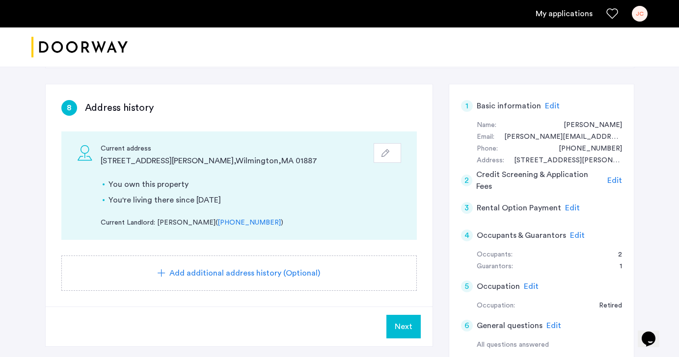
scroll to position [54, 0]
click at [400, 333] on button "Next" at bounding box center [403, 328] width 34 height 24
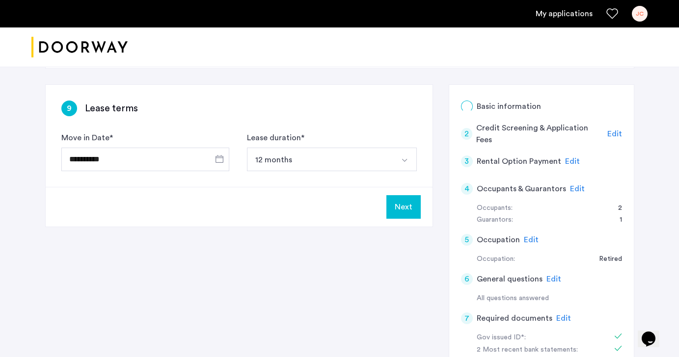
scroll to position [0, 0]
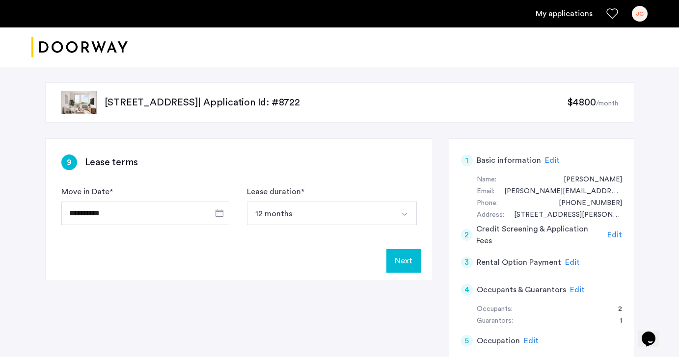
click at [404, 257] on button "Next" at bounding box center [403, 261] width 34 height 24
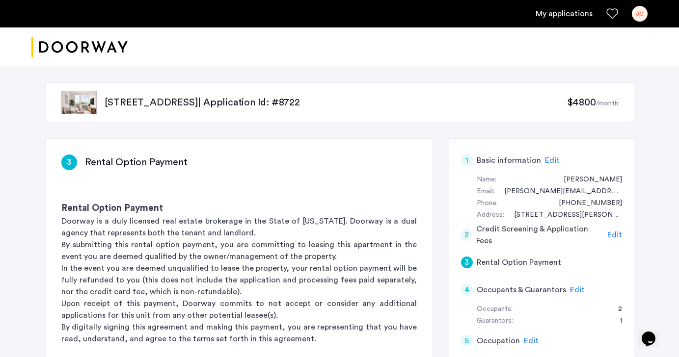
scroll to position [120, 0]
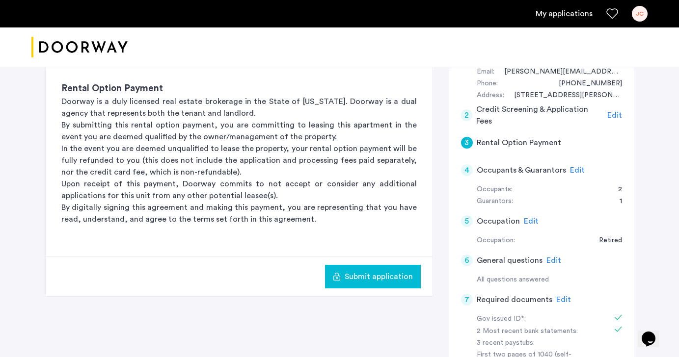
click at [391, 278] on span "Submit application" at bounding box center [379, 277] width 68 height 12
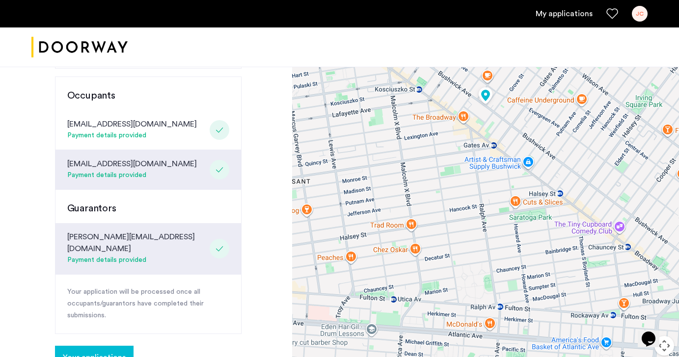
scroll to position [254, 0]
click at [76, 351] on span "Your applications" at bounding box center [94, 357] width 63 height 12
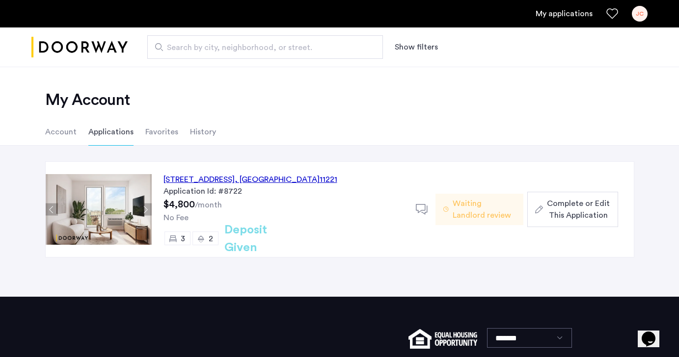
click at [576, 211] on span "Complete or Edit This Application" at bounding box center [578, 210] width 63 height 24
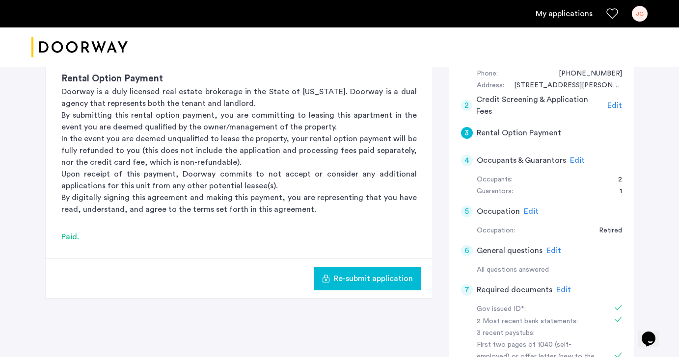
scroll to position [174, 0]
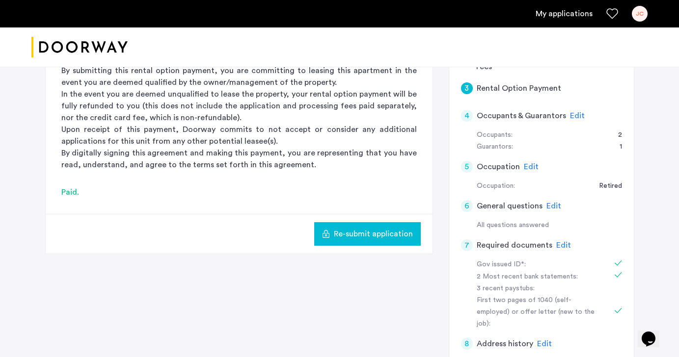
click at [560, 243] on span "Edit" at bounding box center [563, 245] width 15 height 8
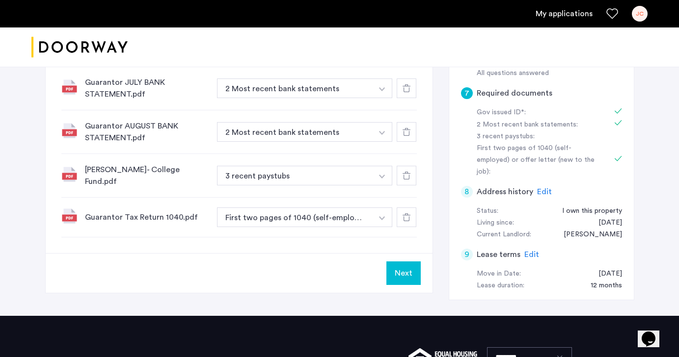
scroll to position [326, 0]
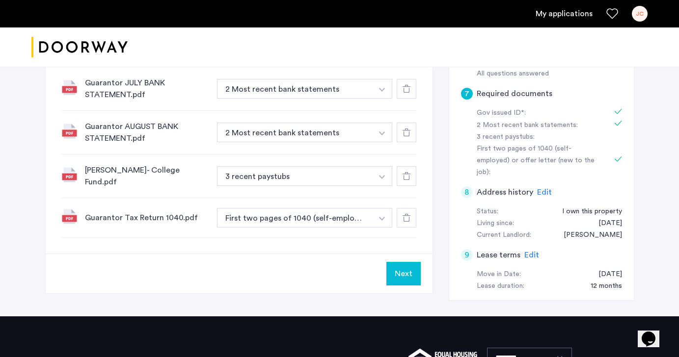
click at [158, 216] on div "Guarantor Tax Return 1040.pdf" at bounding box center [147, 218] width 124 height 12
click at [72, 219] on img at bounding box center [69, 217] width 16 height 16
click at [68, 214] on img at bounding box center [69, 217] width 16 height 16
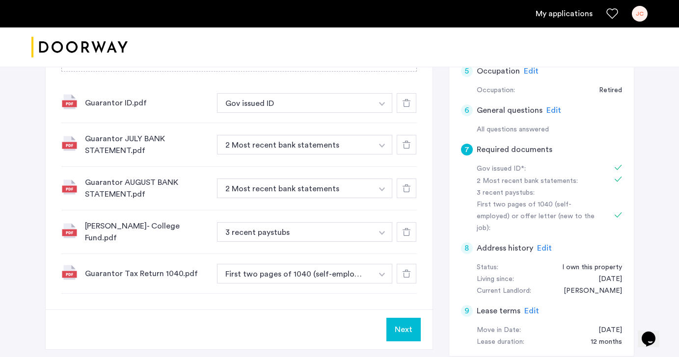
scroll to position [284, 0]
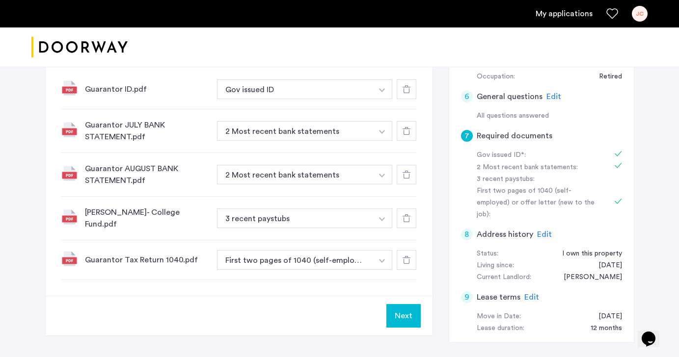
click at [143, 256] on div "Guarantor Tax Return 1040.pdf" at bounding box center [147, 260] width 124 height 12
click at [133, 259] on div "Guarantor Tax Return 1040.pdf" at bounding box center [147, 260] width 124 height 12
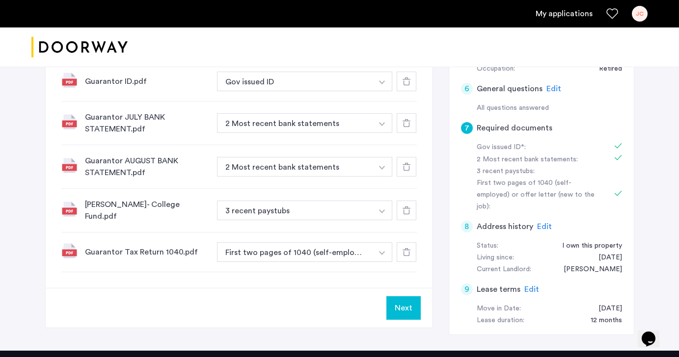
scroll to position [0, 0]
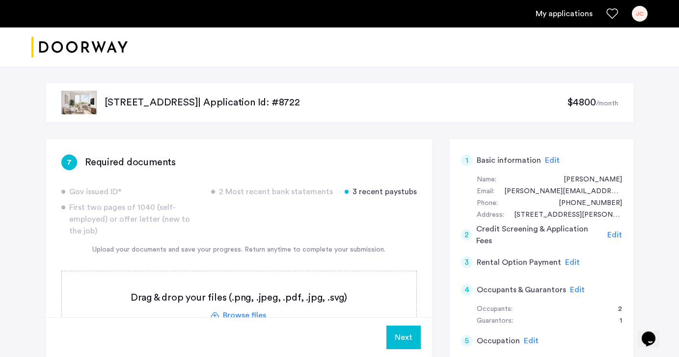
click at [558, 14] on link "My applications" at bounding box center [563, 14] width 57 height 12
